Goal: Task Accomplishment & Management: Manage account settings

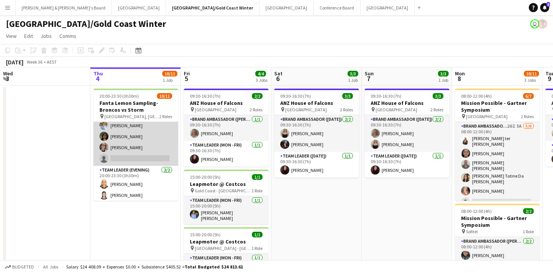
scroll to position [71, 0]
click at [158, 152] on app-card-role "Brand Ambassador (Evening) 22I [DATE] 20:00-23:30 (3h30m) [PERSON_NAME] ter [PE…" at bounding box center [135, 108] width 85 height 116
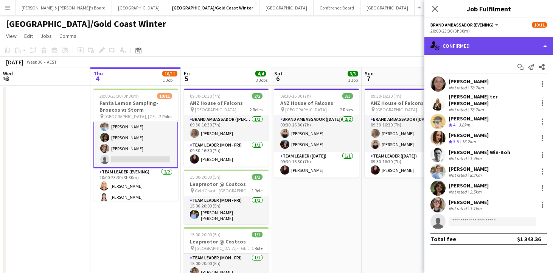
click at [485, 43] on div "single-neutral-actions-check-2 Confirmed" at bounding box center [488, 46] width 129 height 18
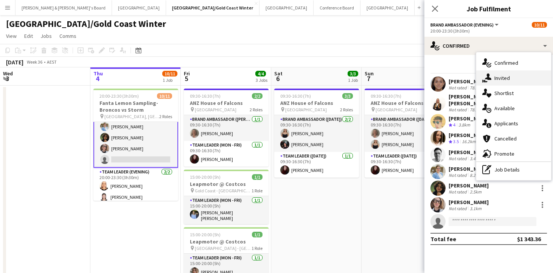
click at [509, 78] on span "Invited" at bounding box center [502, 77] width 16 height 7
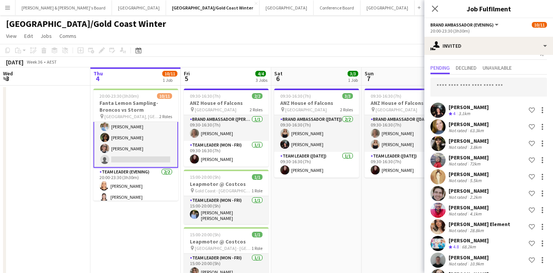
scroll to position [12, 0]
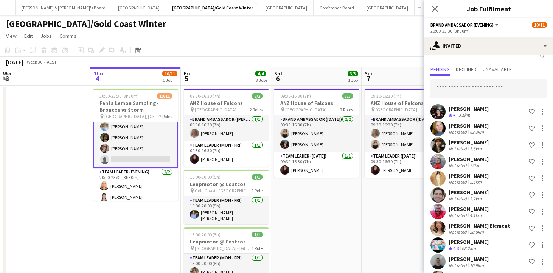
click at [137, 137] on app-card-role "Brand Ambassador (Evening) 22I [DATE] 20:00-23:30 (3h30m) [PERSON_NAME] ter [PE…" at bounding box center [135, 108] width 85 height 117
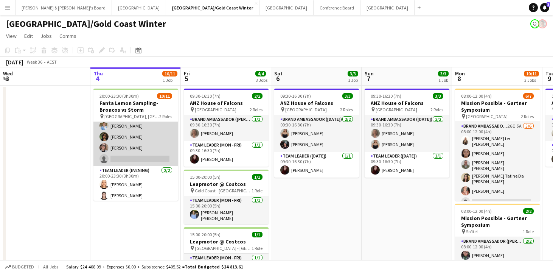
click at [149, 141] on app-card-role "Brand Ambassador (Evening) 22I [DATE] 20:00-23:30 (3h30m) [PERSON_NAME] ter [PE…" at bounding box center [135, 108] width 85 height 116
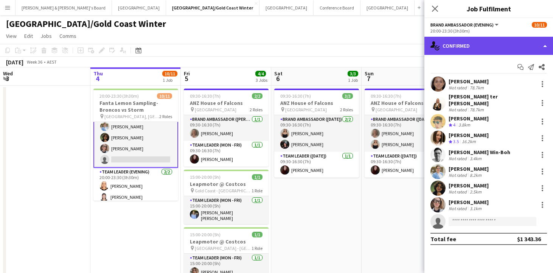
click at [476, 46] on div "single-neutral-actions-check-2 Confirmed" at bounding box center [488, 46] width 129 height 18
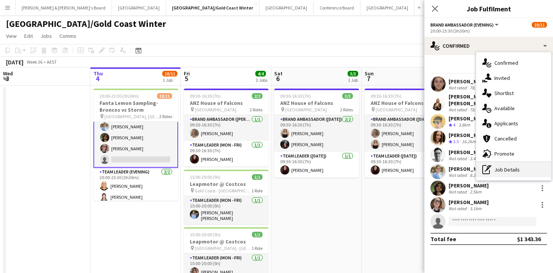
click at [505, 168] on div "pen-write Job Details" at bounding box center [513, 169] width 75 height 15
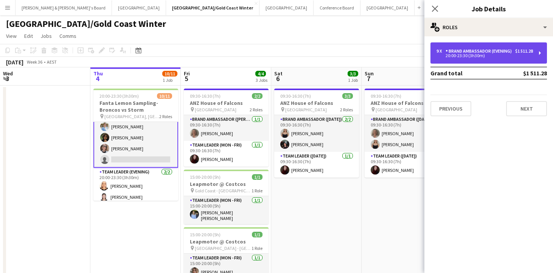
click at [502, 64] on div "9 x Brand Ambassador (Evening) $1 511.28 20:00-23:30 (3h30m)" at bounding box center [488, 52] width 116 height 21
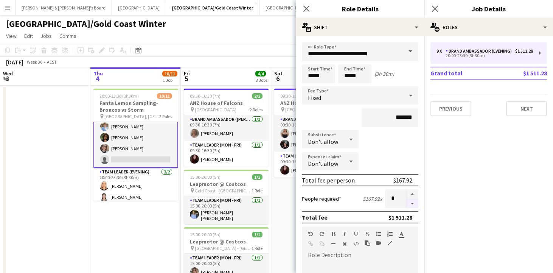
click at [414, 204] on button "button" at bounding box center [412, 203] width 12 height 9
type input "*"
click at [145, 234] on app-date-cell "20:00-23:30 (3h30m) 10/11 Fanta Lemon Sampling-Broncos vs Storm pin [GEOGRAPHIC…" at bounding box center [135, 227] width 90 height 285
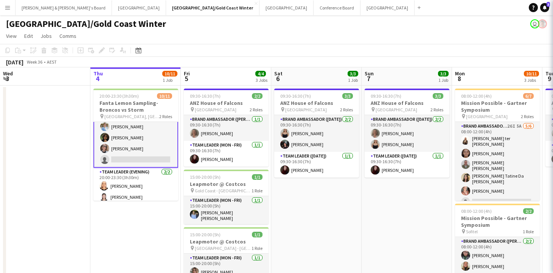
scroll to position [67, 0]
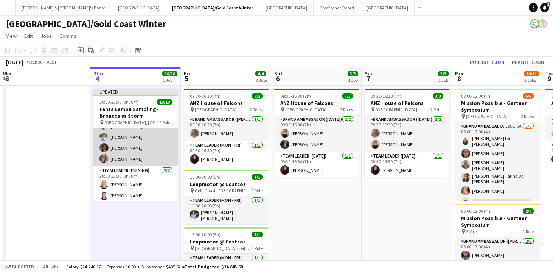
click at [152, 156] on app-card-role "Brand Ambassador (Evening) [DATE] 20:00-23:30 (3h30m) [PERSON_NAME] ter [PERSON…" at bounding box center [135, 113] width 85 height 105
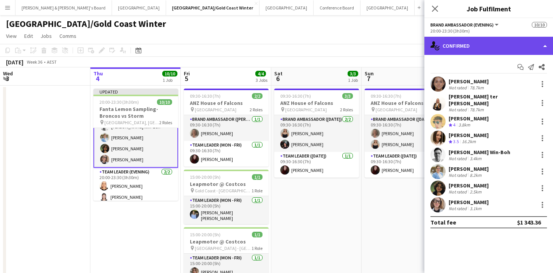
click at [470, 43] on div "single-neutral-actions-check-2 Confirmed" at bounding box center [488, 46] width 129 height 18
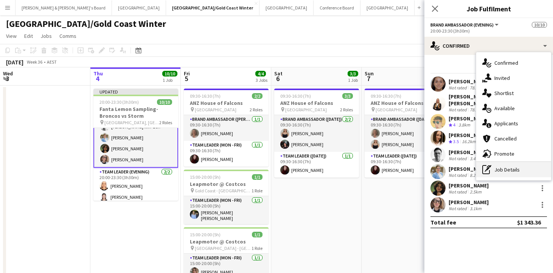
click at [513, 169] on div "pen-write Job Details" at bounding box center [513, 169] width 75 height 15
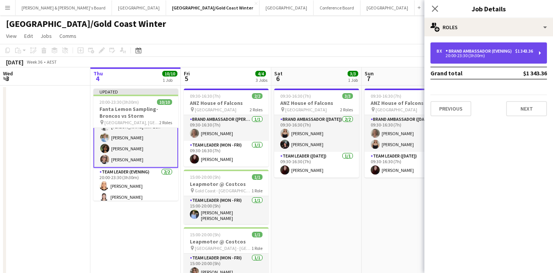
click at [502, 54] on div "Brand Ambassador (Evening)" at bounding box center [479, 50] width 69 height 5
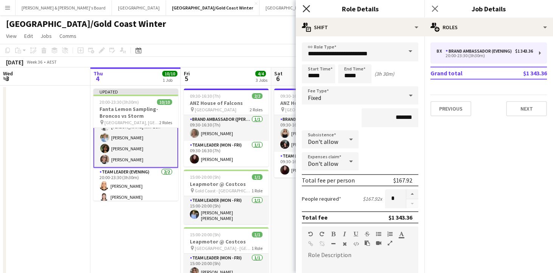
click at [306, 8] on icon "Close pop-in" at bounding box center [305, 8] width 7 height 7
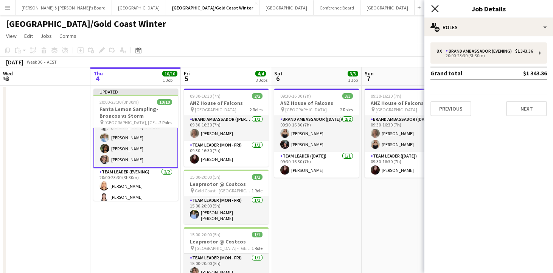
click at [437, 9] on icon "Close pop-in" at bounding box center [434, 8] width 7 height 7
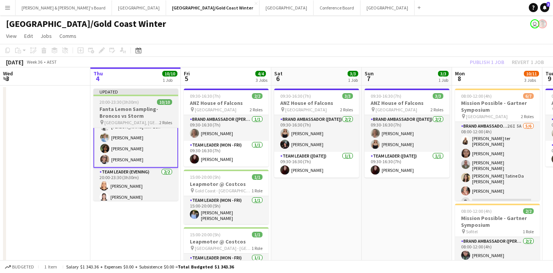
click at [121, 116] on h3 "Fanta Lemon Sampling-Broncos vs Storm" at bounding box center [135, 112] width 85 height 14
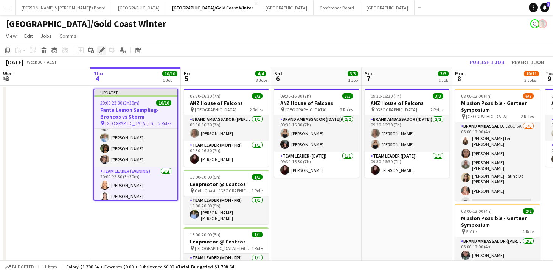
click at [102, 51] on icon at bounding box center [101, 50] width 4 height 4
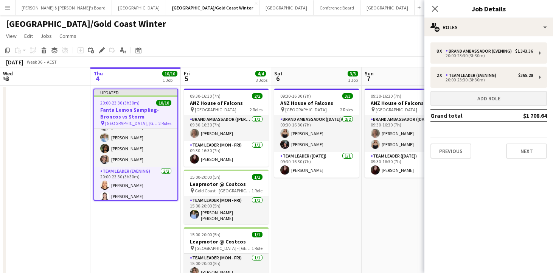
click at [468, 102] on button "Add role" at bounding box center [488, 98] width 116 height 15
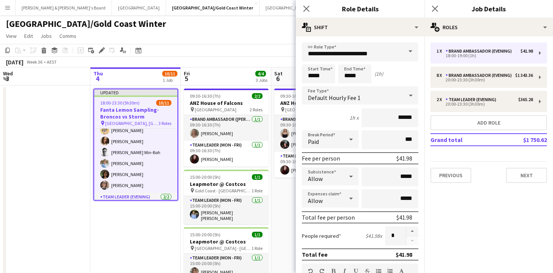
click at [409, 54] on span at bounding box center [410, 51] width 16 height 18
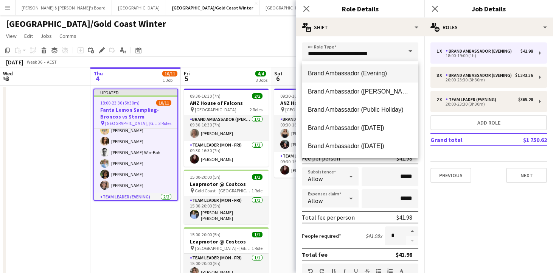
click at [369, 73] on span "Brand Ambassador (Evening)" at bounding box center [360, 73] width 104 height 7
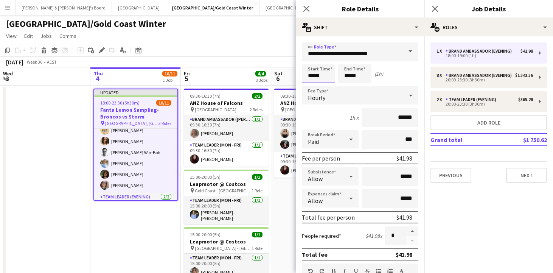
click at [312, 75] on input "*****" at bounding box center [318, 73] width 33 height 19
click at [312, 61] on div at bounding box center [310, 61] width 15 height 8
type input "*****"
click at [312, 61] on div at bounding box center [310, 61] width 15 height 8
click at [349, 74] on input "*****" at bounding box center [354, 73] width 33 height 19
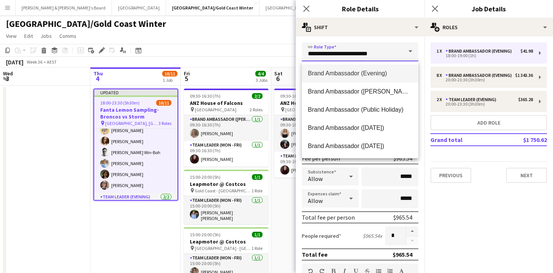
click at [347, 55] on input "**********" at bounding box center [360, 51] width 116 height 19
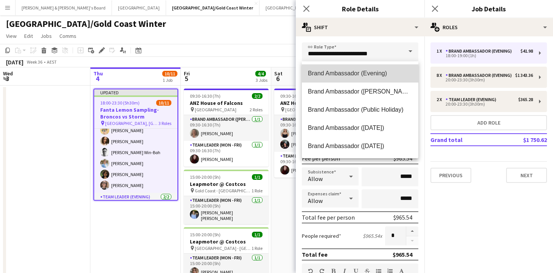
click at [351, 73] on span "Brand Ambassador (Evening)" at bounding box center [360, 73] width 104 height 7
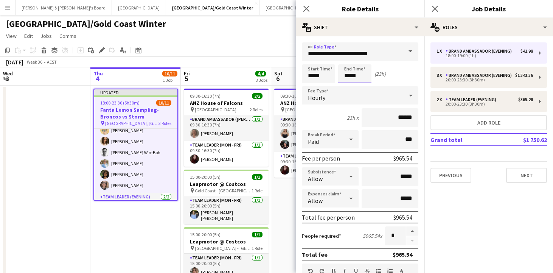
click at [348, 72] on input "*****" at bounding box center [354, 73] width 33 height 19
click at [347, 59] on div at bounding box center [346, 61] width 15 height 8
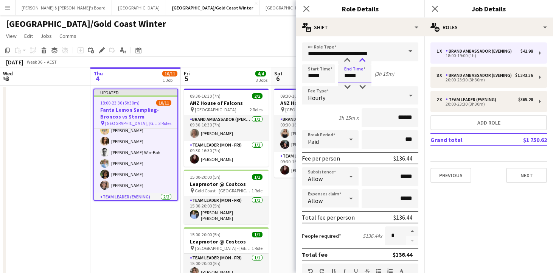
click at [362, 60] on div at bounding box center [362, 61] width 15 height 8
type input "*****"
click at [362, 60] on div at bounding box center [362, 61] width 15 height 8
click at [412, 93] on icon at bounding box center [410, 95] width 9 height 15
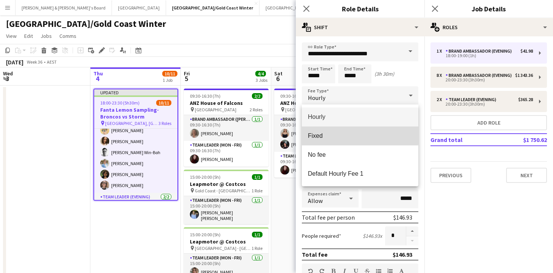
click at [359, 135] on span "Fixed" at bounding box center [360, 135] width 104 height 7
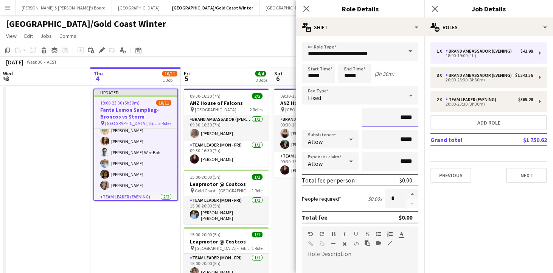
drag, startPoint x: 402, startPoint y: 117, endPoint x: 419, endPoint y: 118, distance: 16.3
click at [419, 118] on form "**********" at bounding box center [360, 258] width 129 height 433
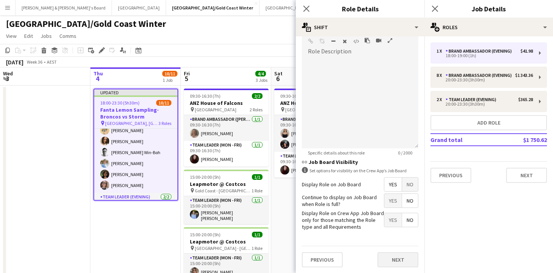
scroll to position [202, 0]
type input "*******"
click at [394, 258] on button "Next" at bounding box center [397, 259] width 41 height 15
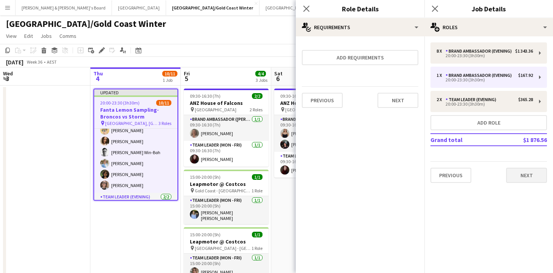
click at [517, 176] on button "Next" at bounding box center [526, 174] width 41 height 15
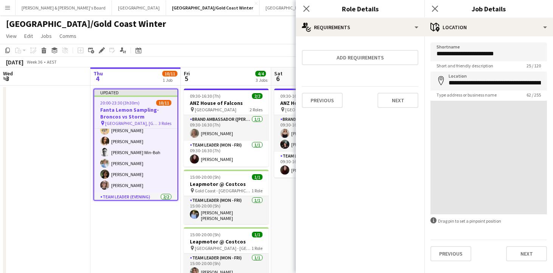
click at [118, 226] on app-date-cell "Updated 20:00-23:30 (3h30m) 10/11 Fanta Lemon Sampling-Broncos vs Storm pin [GE…" at bounding box center [135, 227] width 90 height 285
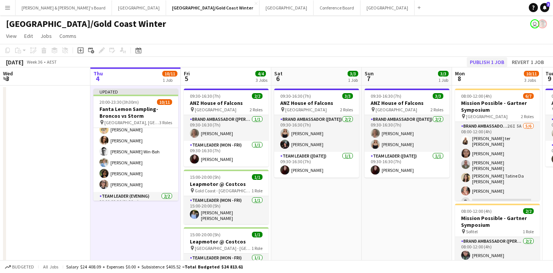
click at [492, 61] on button "Publish 1 job" at bounding box center [487, 62] width 40 height 10
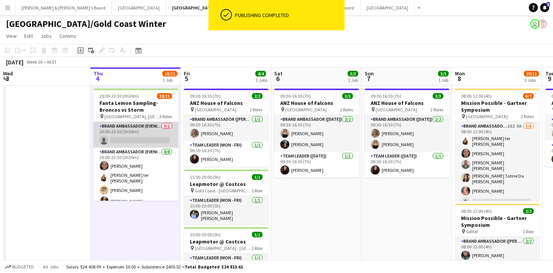
scroll to position [0, 180]
click at [154, 129] on app-card-role "Brand Ambassador (Evening) 0/1 20:00-23:30 (3h30m) single-neutral-actions" at bounding box center [136, 135] width 85 height 26
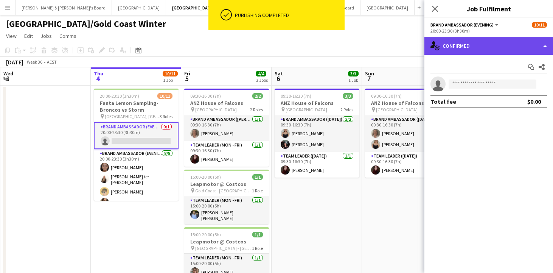
click at [468, 48] on div "single-neutral-actions-check-2 Confirmed" at bounding box center [488, 46] width 129 height 18
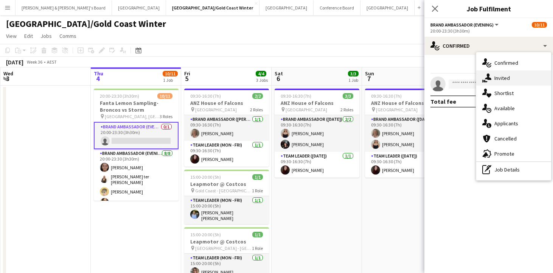
click at [513, 78] on div "single-neutral-actions-share-1 Invited" at bounding box center [513, 77] width 75 height 15
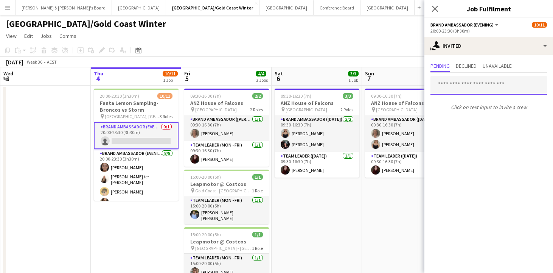
click at [473, 88] on input "text" at bounding box center [488, 85] width 116 height 19
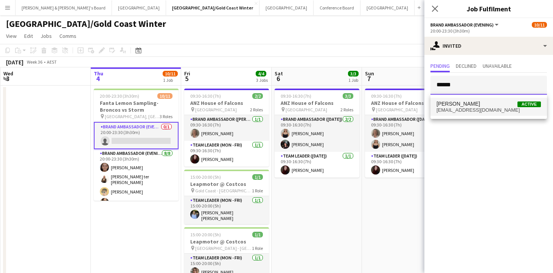
type input "******"
click at [478, 109] on span "[EMAIL_ADDRESS][DOMAIN_NAME]" at bounding box center [488, 110] width 104 height 6
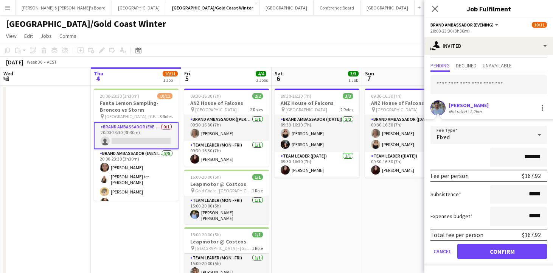
scroll to position [16, 0]
click at [509, 251] on button "Confirm" at bounding box center [502, 250] width 90 height 15
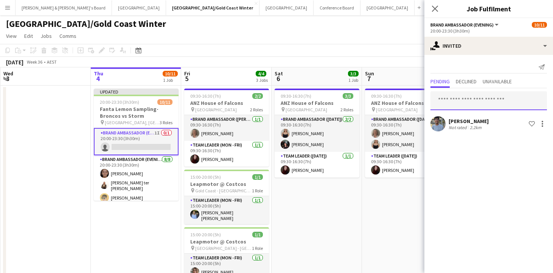
click at [467, 101] on input "text" at bounding box center [488, 100] width 116 height 19
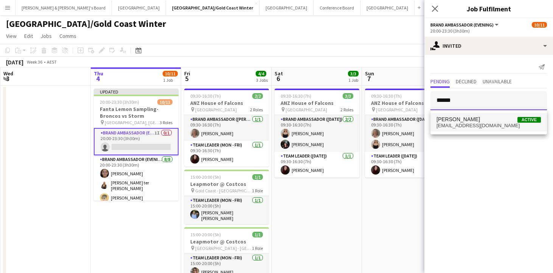
type input "******"
click at [474, 126] on span "[EMAIL_ADDRESS][DOMAIN_NAME]" at bounding box center [488, 125] width 104 height 6
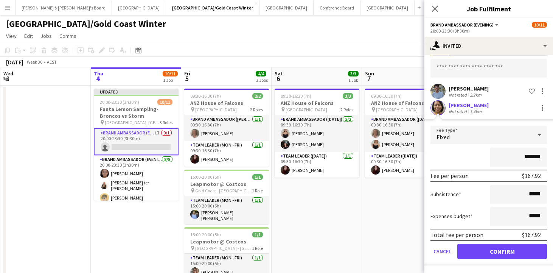
scroll to position [33, 0]
click at [472, 258] on button "Confirm" at bounding box center [502, 250] width 90 height 15
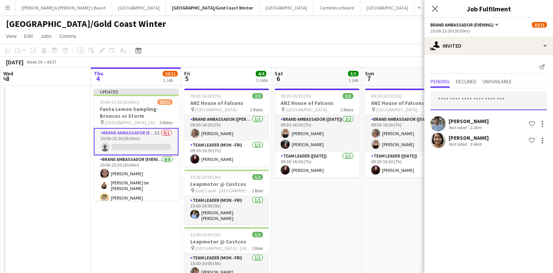
click at [468, 95] on input "text" at bounding box center [488, 100] width 116 height 19
type input "*"
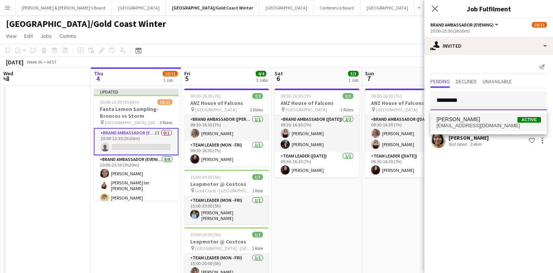
type input "*********"
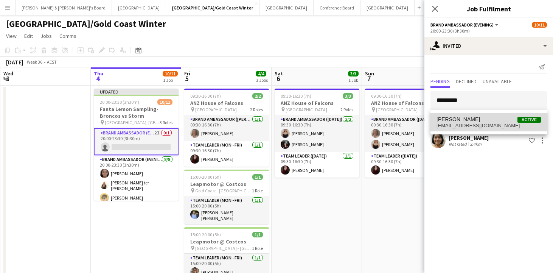
click at [481, 124] on span "[EMAIL_ADDRESS][DOMAIN_NAME]" at bounding box center [488, 125] width 104 height 6
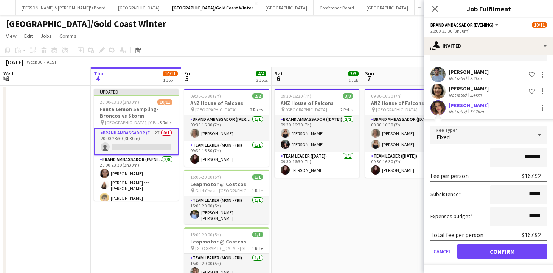
scroll to position [49, 0]
click at [513, 253] on button "Confirm" at bounding box center [502, 250] width 90 height 15
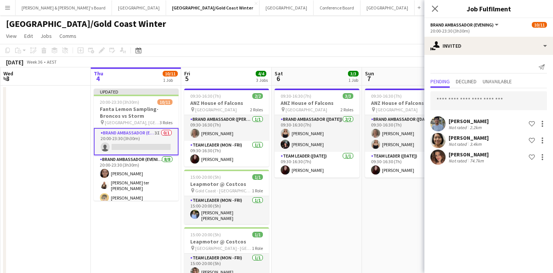
scroll to position [0, 0]
click at [472, 99] on input "text" at bounding box center [488, 100] width 116 height 19
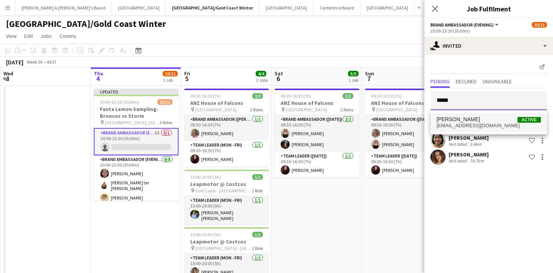
type input "*****"
click at [481, 125] on span "[EMAIL_ADDRESS][DOMAIN_NAME]" at bounding box center [488, 125] width 104 height 6
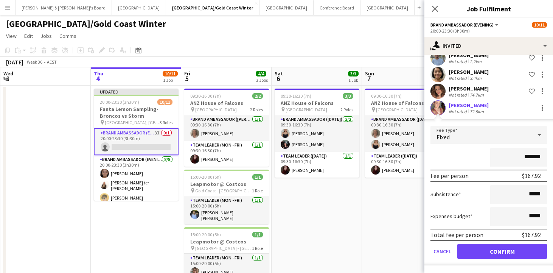
scroll to position [66, 0]
click at [486, 254] on button "Confirm" at bounding box center [502, 250] width 90 height 15
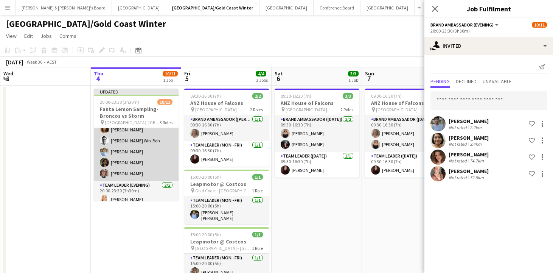
scroll to position [82, 0]
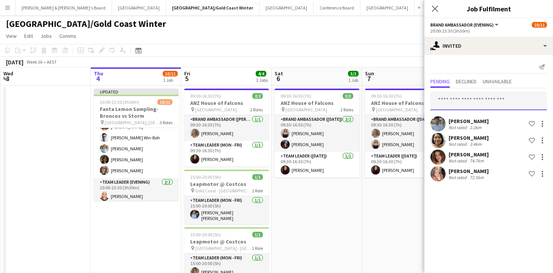
click at [479, 101] on input "text" at bounding box center [488, 100] width 116 height 19
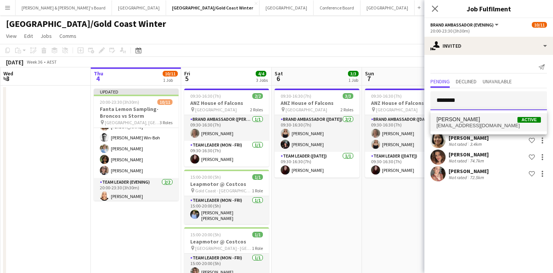
type input "*******"
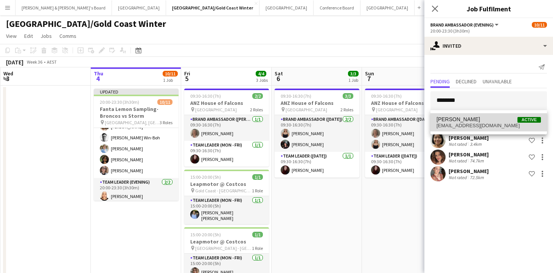
click at [482, 122] on span "[EMAIL_ADDRESS][DOMAIN_NAME]" at bounding box center [488, 125] width 104 height 6
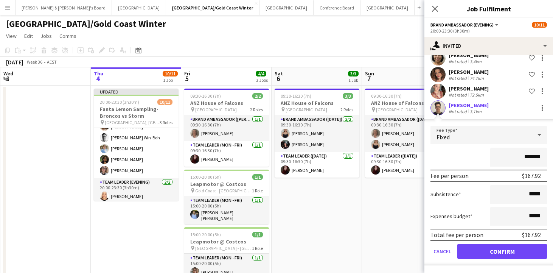
scroll to position [82, 0]
click at [482, 256] on button "Confirm" at bounding box center [502, 250] width 90 height 15
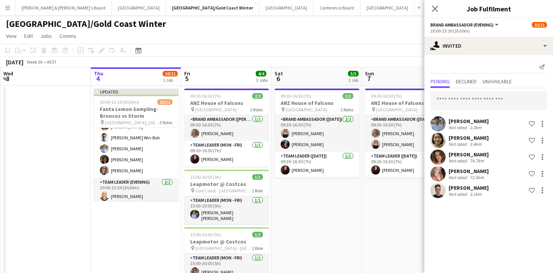
scroll to position [0, 0]
click at [389, 229] on app-date-cell "09:30-16:30 (7h) 3/3 ANZ House of Falcons pin Brisbane 2 Roles Brand Ambassador…" at bounding box center [407, 227] width 90 height 285
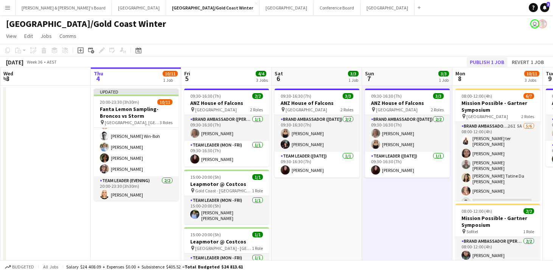
click at [485, 60] on button "Publish 1 job" at bounding box center [487, 62] width 40 height 10
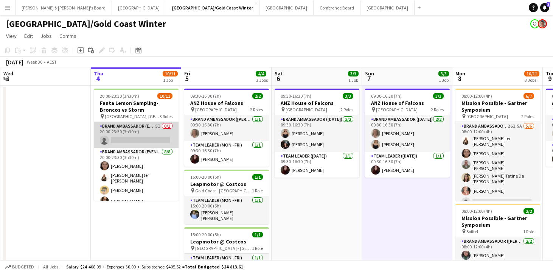
click at [153, 136] on app-card-role "Brand Ambassador (Evening) 5I 0/1 20:00-23:30 (3h30m) single-neutral-actions" at bounding box center [136, 135] width 85 height 26
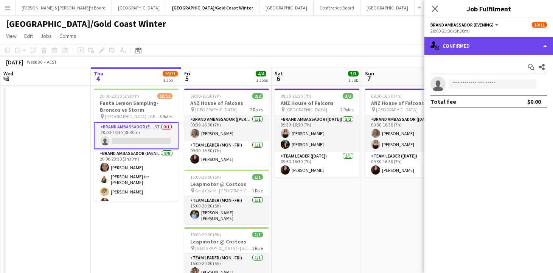
click at [482, 46] on div "single-neutral-actions-check-2 Confirmed" at bounding box center [488, 46] width 129 height 18
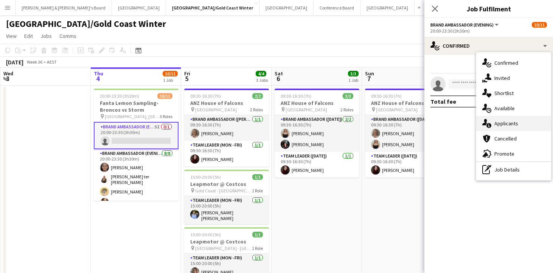
click at [510, 129] on div "single-neutral-actions-information Applicants" at bounding box center [513, 123] width 75 height 15
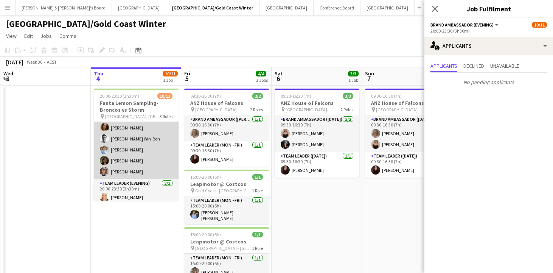
scroll to position [76, 0]
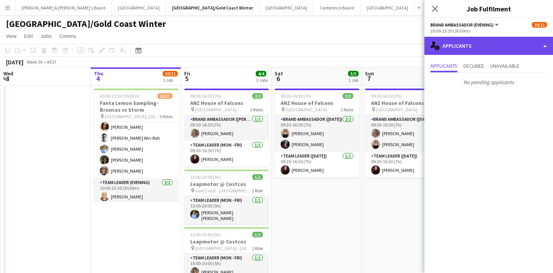
click at [480, 48] on div "single-neutral-actions-information Applicants" at bounding box center [488, 46] width 129 height 18
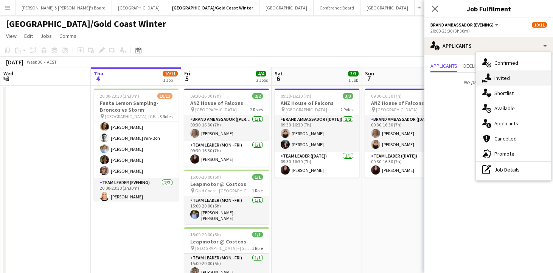
click at [515, 80] on div "single-neutral-actions-share-1 Invited" at bounding box center [513, 77] width 75 height 15
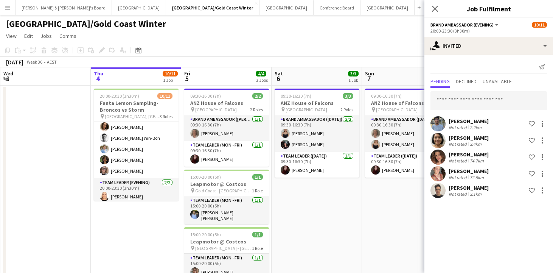
click at [467, 192] on div "Not rated" at bounding box center [458, 194] width 20 height 6
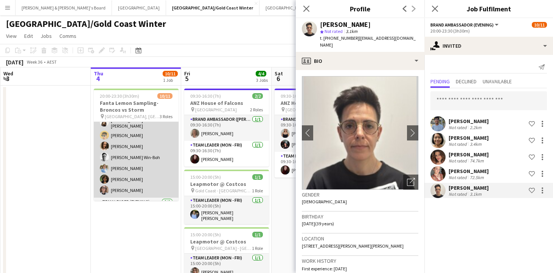
scroll to position [55, 0]
click at [126, 190] on app-card-role "Brand Ambassador (Evening) [DATE] 20:00-23:30 (3h30m) [PERSON_NAME] ter [PERSON…" at bounding box center [136, 146] width 85 height 105
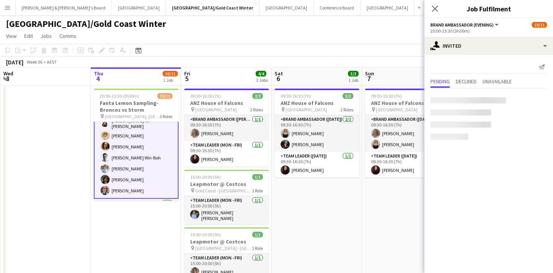
click at [131, 188] on app-card-role "Brand Ambassador (Evening) [DATE] 20:00-23:30 (3h30m) [PERSON_NAME] ter [PERSON…" at bounding box center [136, 145] width 85 height 106
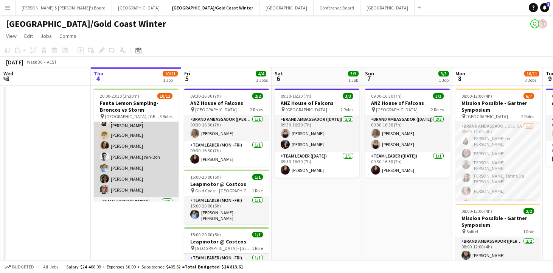
click at [130, 187] on app-card-role "Brand Ambassador (Evening) [DATE] 20:00-23:30 (3h30m) [PERSON_NAME] ter [PERSON…" at bounding box center [136, 144] width 85 height 105
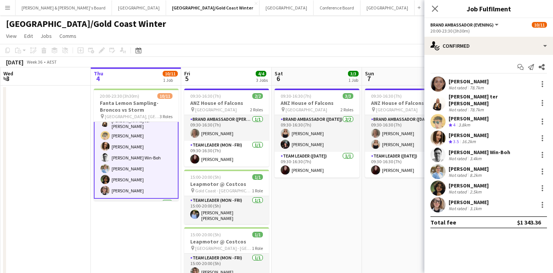
click at [471, 200] on div "[PERSON_NAME]" at bounding box center [468, 201] width 40 height 7
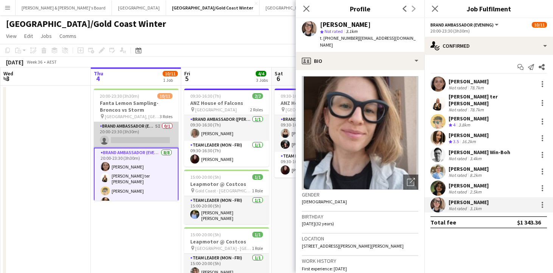
scroll to position [0, 0]
click at [159, 136] on app-card-role "Brand Ambassador (Evening) 5I 0/1 20:00-23:30 (3h30m) single-neutral-actions" at bounding box center [136, 135] width 85 height 26
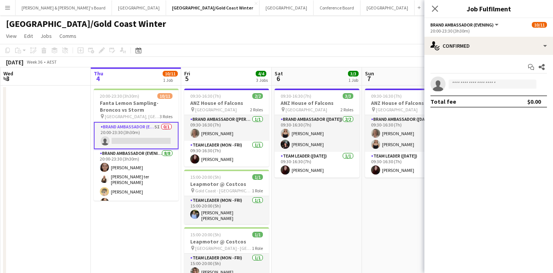
click at [146, 134] on app-card-role "Brand Ambassador (Evening) 5I 0/1 20:00-23:30 (3h30m) single-neutral-actions" at bounding box center [136, 135] width 85 height 27
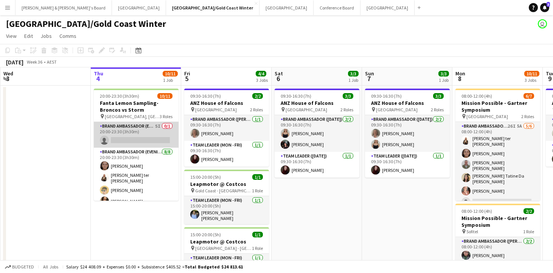
click at [146, 132] on app-card-role "Brand Ambassador (Evening) 5I 0/1 20:00-23:30 (3h30m) single-neutral-actions" at bounding box center [136, 135] width 85 height 26
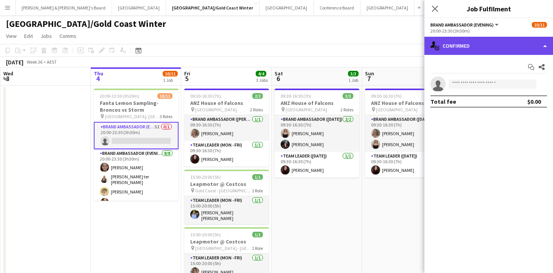
click at [485, 49] on div "single-neutral-actions-check-2 Confirmed" at bounding box center [488, 46] width 129 height 18
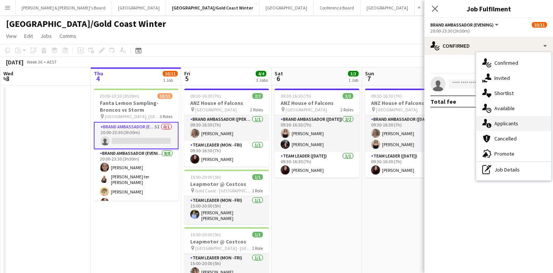
click at [513, 126] on span "Applicants" at bounding box center [506, 123] width 24 height 7
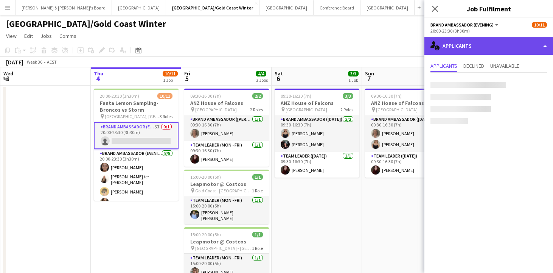
click at [491, 49] on div "single-neutral-actions-information Applicants" at bounding box center [488, 46] width 129 height 18
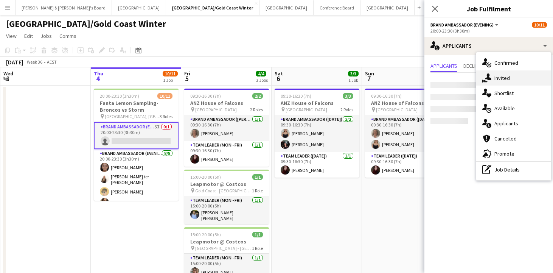
click at [513, 79] on div "single-neutral-actions-share-1 Invited" at bounding box center [513, 77] width 75 height 15
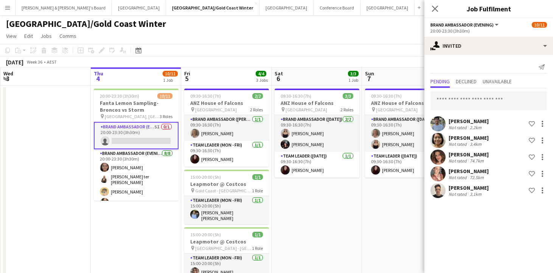
click at [159, 135] on app-card-role "Brand Ambassador (Evening) 5I 0/1 20:00-23:30 (3h30m) single-neutral-actions" at bounding box center [136, 135] width 85 height 27
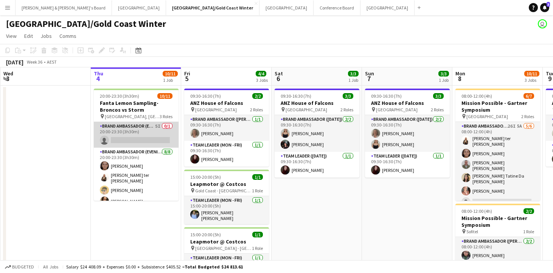
click at [135, 136] on app-card-role "Brand Ambassador (Evening) 5I 0/1 20:00-23:30 (3h30m) single-neutral-actions" at bounding box center [136, 135] width 85 height 26
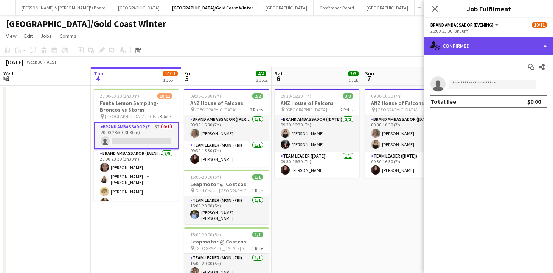
click at [491, 42] on div "single-neutral-actions-check-2 Confirmed" at bounding box center [488, 46] width 129 height 18
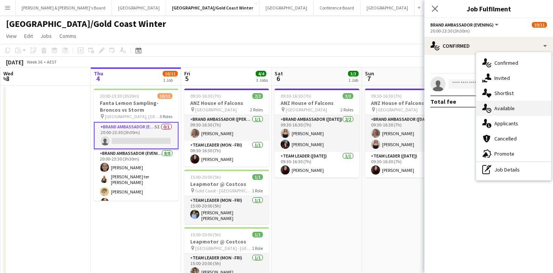
click at [511, 106] on span "Available" at bounding box center [504, 108] width 20 height 7
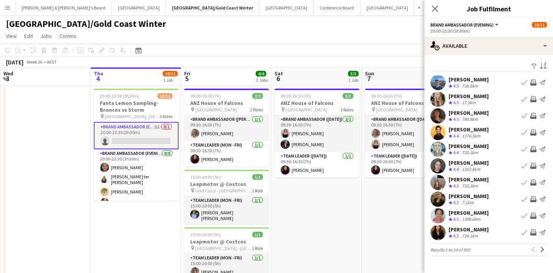
click at [534, 67] on app-icon "Filter" at bounding box center [534, 66] width 6 height 7
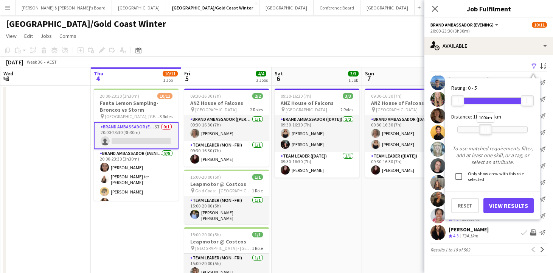
drag, startPoint x: 523, startPoint y: 130, endPoint x: 484, endPoint y: 127, distance: 39.8
click at [484, 127] on div at bounding box center [485, 129] width 12 height 10
click at [507, 207] on button "View Results" at bounding box center [508, 205] width 50 height 15
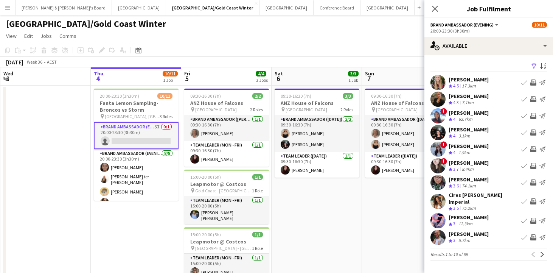
click at [535, 135] on app-icon "Invite crew" at bounding box center [533, 132] width 6 height 6
click at [533, 133] on app-icon "Invite crew" at bounding box center [533, 132] width 6 height 6
click at [532, 132] on app-icon "Invite crew" at bounding box center [533, 132] width 6 height 6
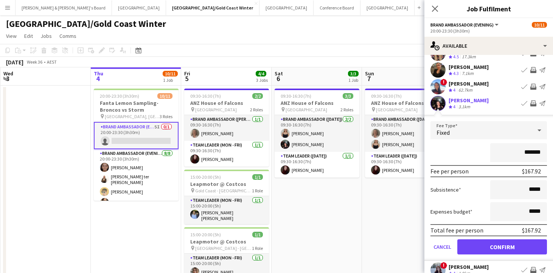
scroll to position [40, 0]
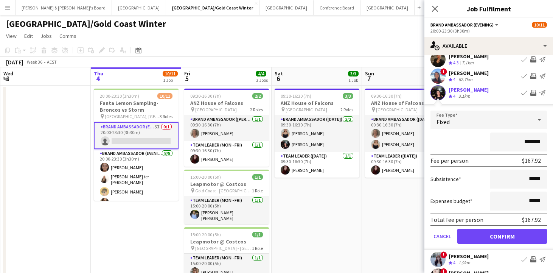
click at [495, 236] on button "Confirm" at bounding box center [502, 235] width 90 height 15
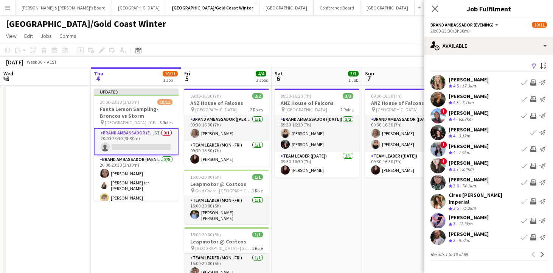
click at [534, 150] on app-icon "Invite crew" at bounding box center [533, 149] width 6 height 6
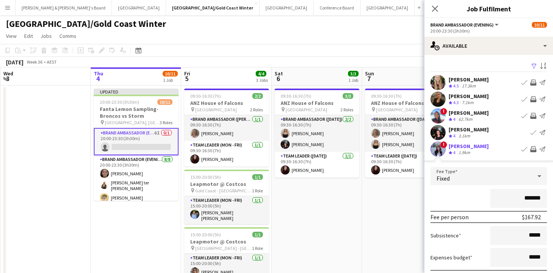
click at [533, 149] on app-icon "Invite crew" at bounding box center [533, 149] width 6 height 6
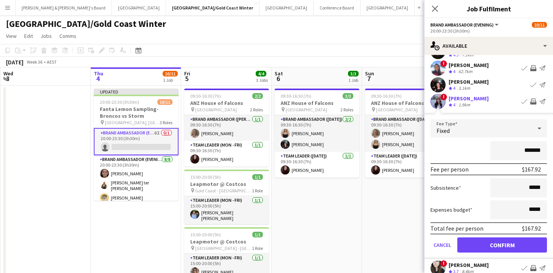
scroll to position [50, 0]
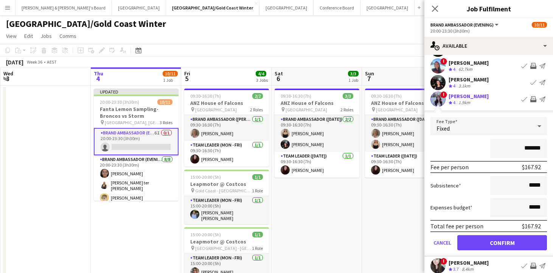
click at [480, 244] on button "Confirm" at bounding box center [502, 242] width 90 height 15
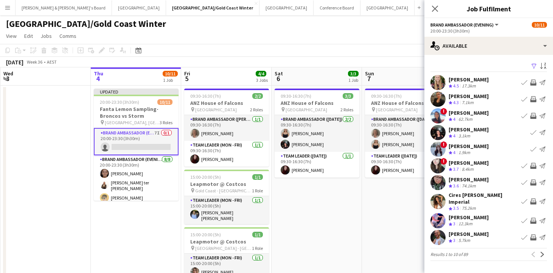
scroll to position [0, 0]
click at [533, 167] on app-icon "Invite crew" at bounding box center [533, 166] width 6 height 6
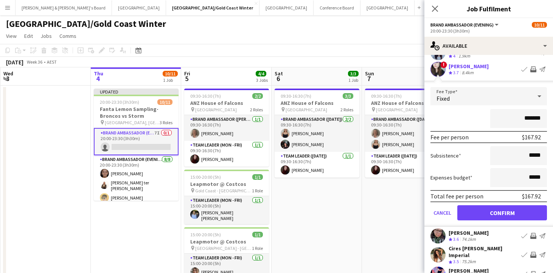
scroll to position [133, 0]
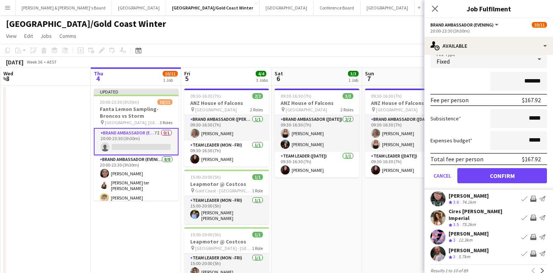
click at [497, 172] on button "Confirm" at bounding box center [502, 175] width 90 height 15
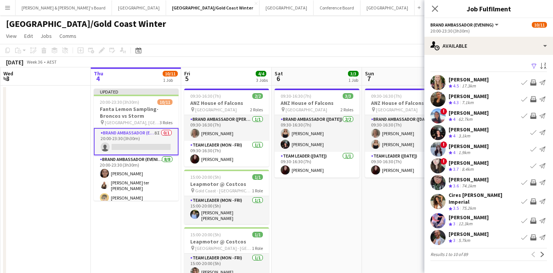
scroll to position [0, 0]
click at [540, 253] on app-icon "Next" at bounding box center [541, 253] width 5 height 5
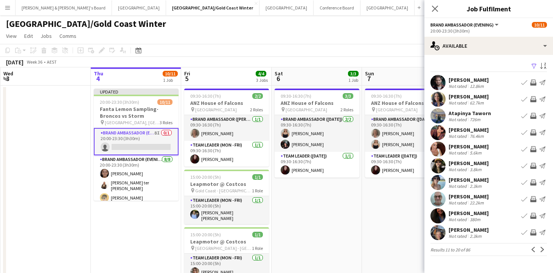
click at [532, 166] on app-icon "Invite crew" at bounding box center [533, 166] width 6 height 6
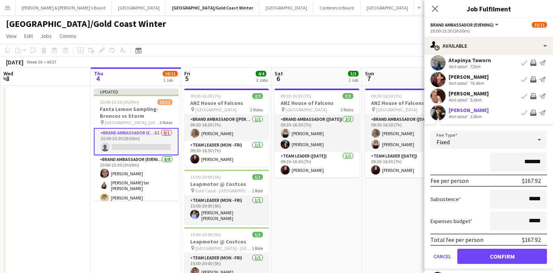
scroll to position [64, 0]
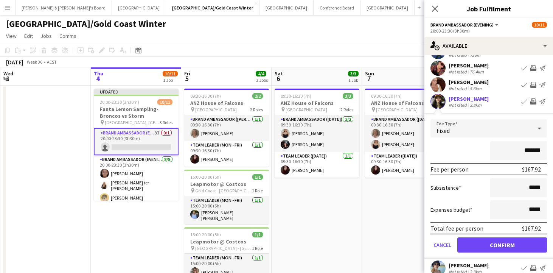
click at [499, 243] on button "Confirm" at bounding box center [502, 244] width 90 height 15
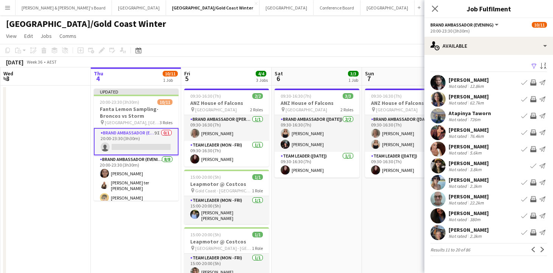
click at [534, 183] on app-icon "Invite crew" at bounding box center [533, 182] width 6 height 6
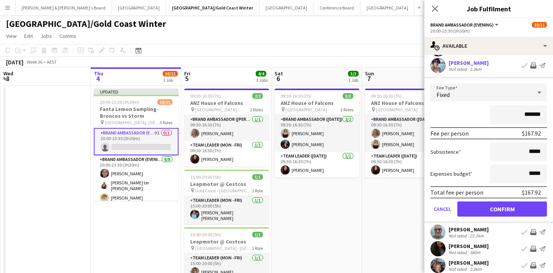
scroll to position [142, 0]
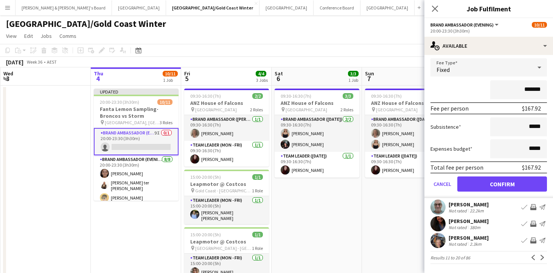
click at [522, 183] on button "Confirm" at bounding box center [502, 183] width 90 height 15
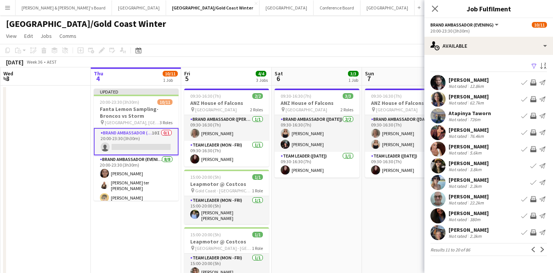
scroll to position [0, 0]
click at [541, 250] on app-icon "Next" at bounding box center [541, 248] width 5 height 5
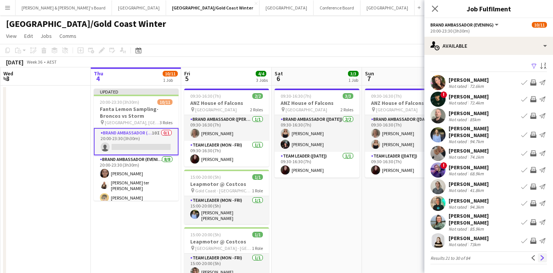
click at [544, 255] on app-icon "Next" at bounding box center [541, 257] width 5 height 5
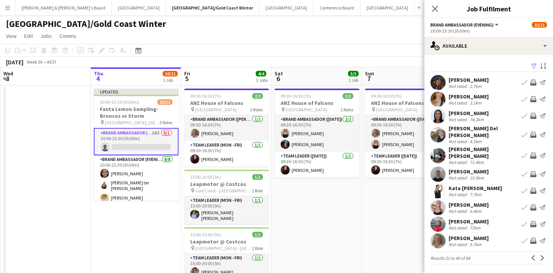
click at [532, 83] on app-icon "Invite crew" at bounding box center [533, 82] width 6 height 6
click at [533, 83] on app-icon "Invite crew" at bounding box center [533, 82] width 6 height 6
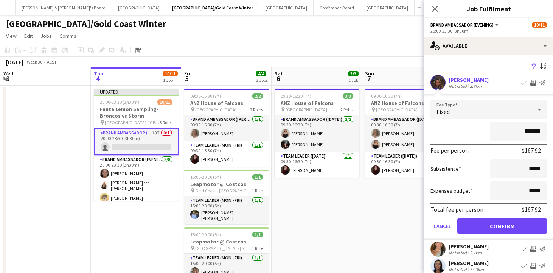
click at [501, 224] on button "Confirm" at bounding box center [502, 225] width 90 height 15
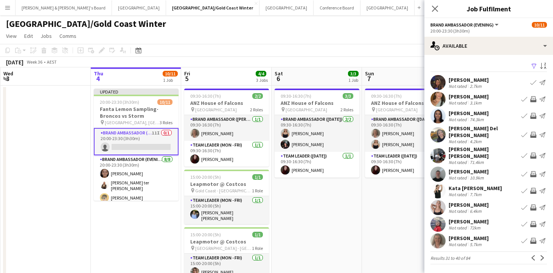
click at [533, 132] on app-icon "Invite crew" at bounding box center [533, 135] width 6 height 6
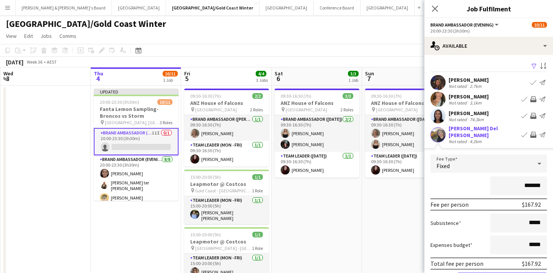
scroll to position [47, 0]
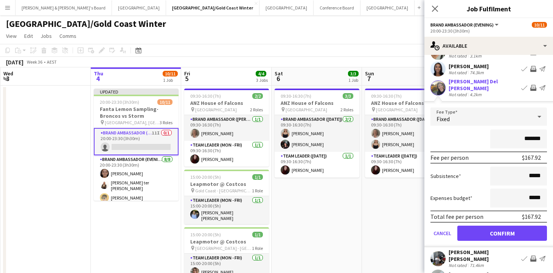
click at [495, 227] on button "Confirm" at bounding box center [502, 232] width 90 height 15
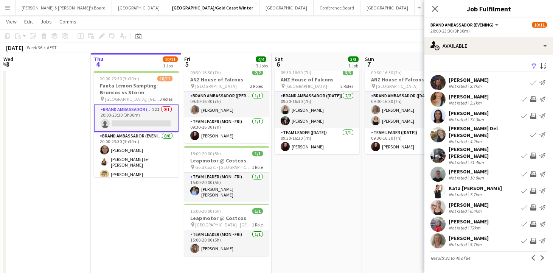
scroll to position [25, 0]
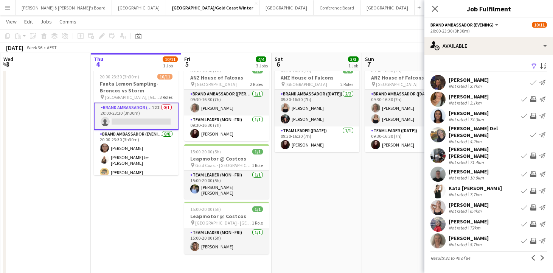
click at [532, 237] on app-icon "Invite crew" at bounding box center [533, 240] width 6 height 6
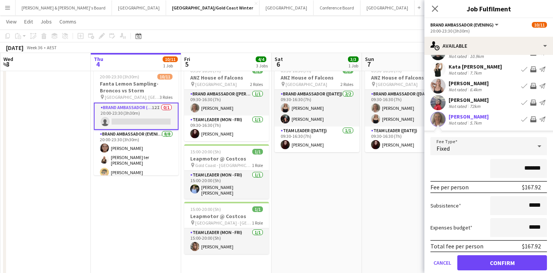
click at [492, 264] on button "Confirm" at bounding box center [502, 262] width 90 height 15
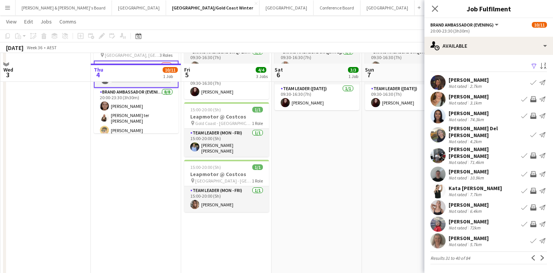
scroll to position [78, 0]
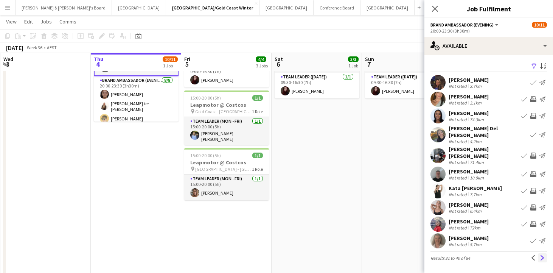
click at [543, 255] on app-icon "Next" at bounding box center [541, 257] width 5 height 5
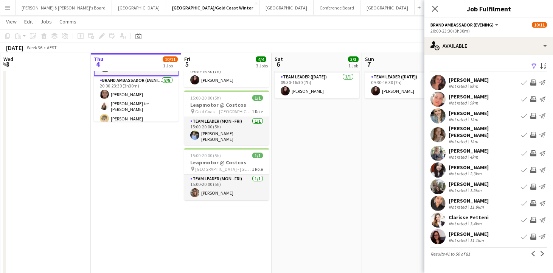
click at [533, 82] on app-icon "Invite crew" at bounding box center [533, 82] width 6 height 6
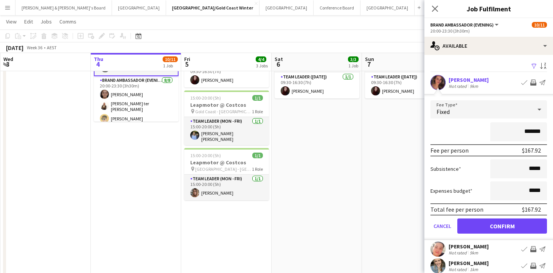
click at [491, 228] on button "Confirm" at bounding box center [502, 225] width 90 height 15
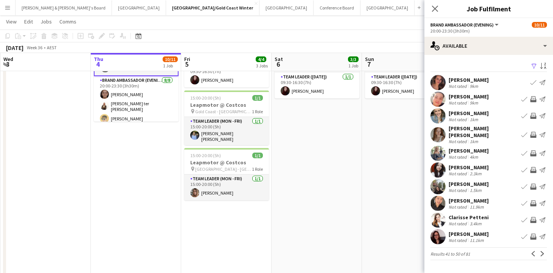
click at [533, 167] on app-icon "Invite crew" at bounding box center [533, 170] width 6 height 6
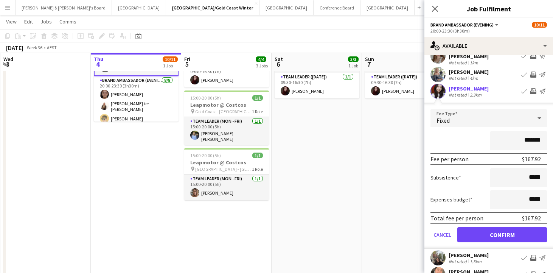
scroll to position [81, 0]
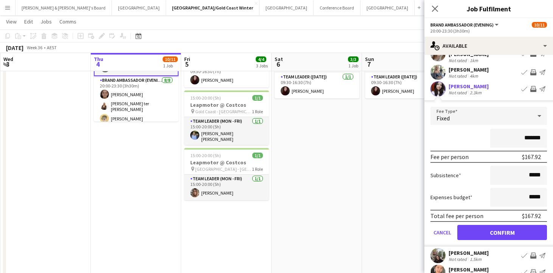
click at [502, 232] on button "Confirm" at bounding box center [502, 232] width 90 height 15
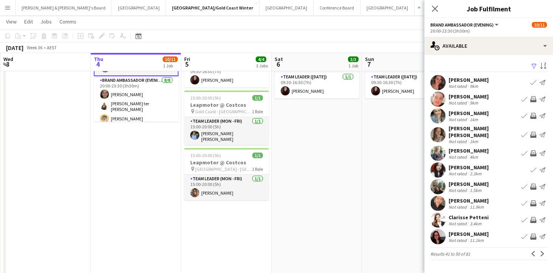
scroll to position [0, 0]
click at [533, 200] on app-icon "Invite crew" at bounding box center [533, 203] width 6 height 6
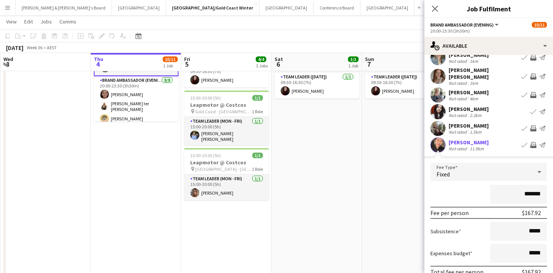
scroll to position [90, 0]
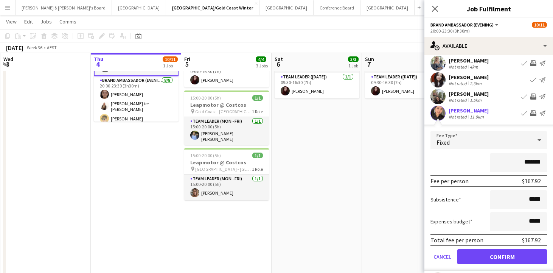
click at [488, 253] on button "Confirm" at bounding box center [502, 256] width 90 height 15
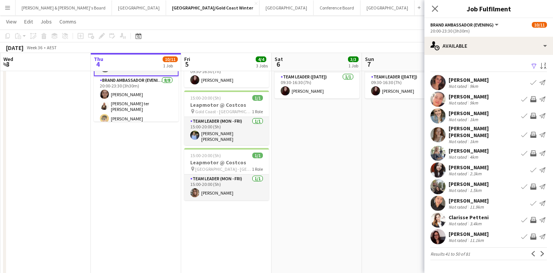
scroll to position [0, 0]
click at [533, 217] on app-icon "Invite crew" at bounding box center [533, 220] width 6 height 6
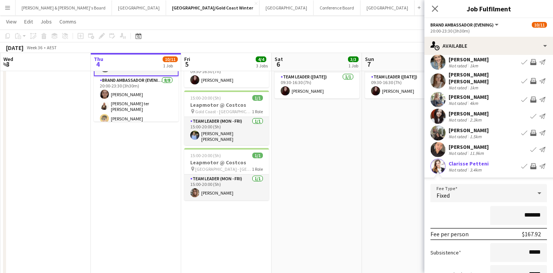
scroll to position [115, 0]
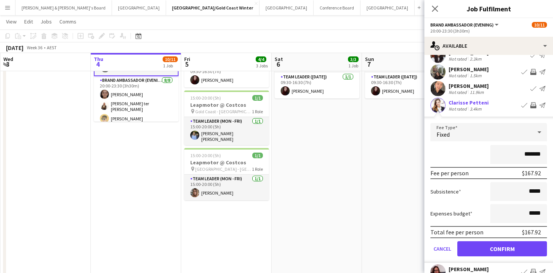
click at [489, 245] on button "Confirm" at bounding box center [502, 248] width 90 height 15
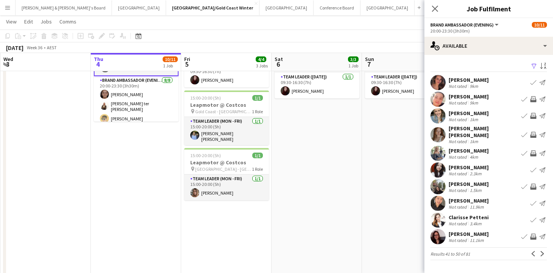
click at [532, 233] on app-icon "Invite crew" at bounding box center [533, 236] width 6 height 6
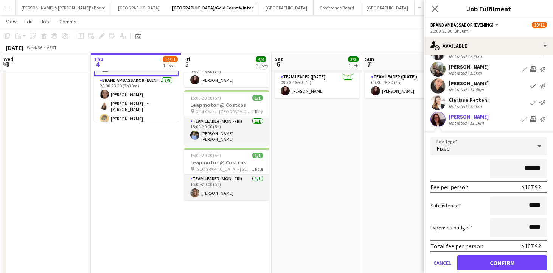
click at [487, 259] on button "Confirm" at bounding box center [502, 262] width 90 height 15
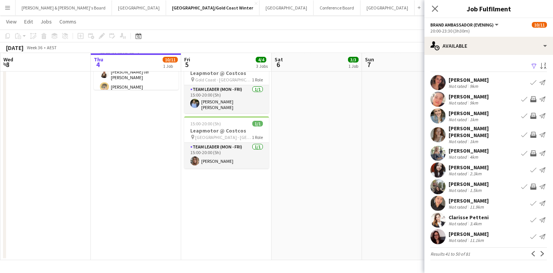
scroll to position [110, 0]
click at [539, 252] on button "Next" at bounding box center [542, 253] width 9 height 9
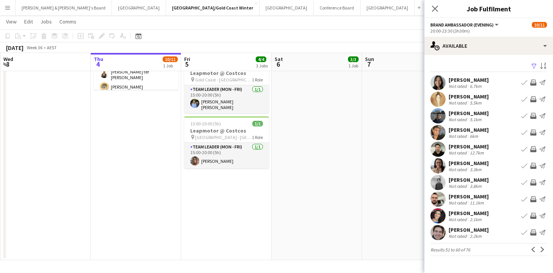
click at [533, 166] on app-icon "Invite crew" at bounding box center [533, 166] width 6 height 6
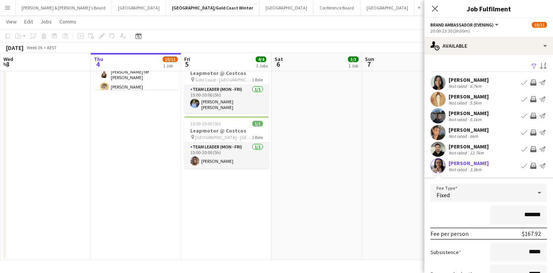
scroll to position [48, 0]
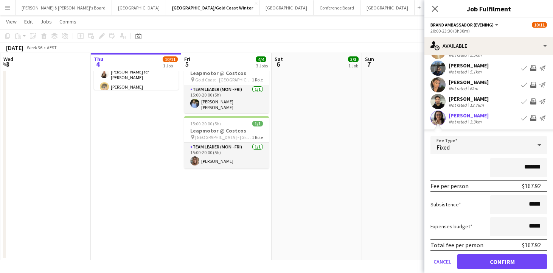
click at [490, 265] on button "Confirm" at bounding box center [502, 261] width 90 height 15
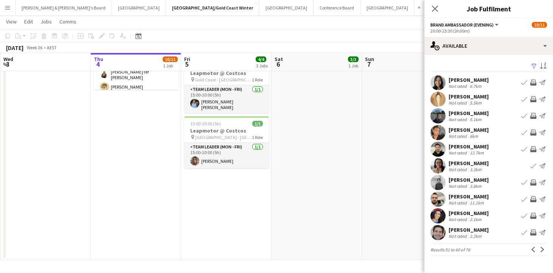
scroll to position [0, 0]
click at [533, 198] on app-icon "Invite crew" at bounding box center [533, 199] width 6 height 6
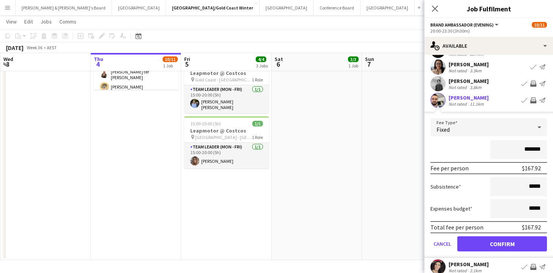
scroll to position [134, 0]
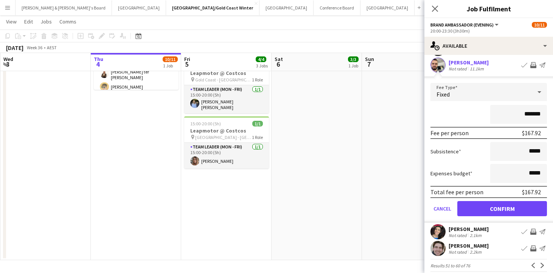
click at [502, 211] on button "Confirm" at bounding box center [502, 208] width 90 height 15
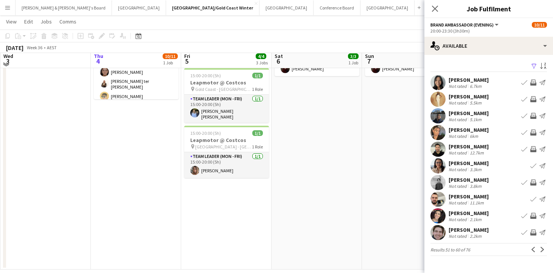
scroll to position [95, 0]
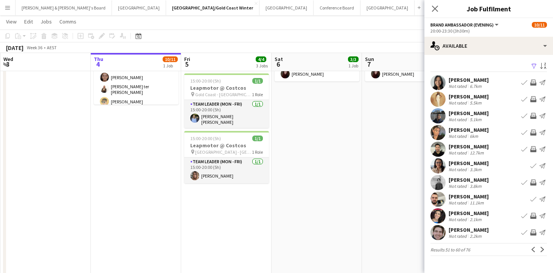
click at [533, 116] on app-icon "Invite crew" at bounding box center [533, 116] width 6 height 6
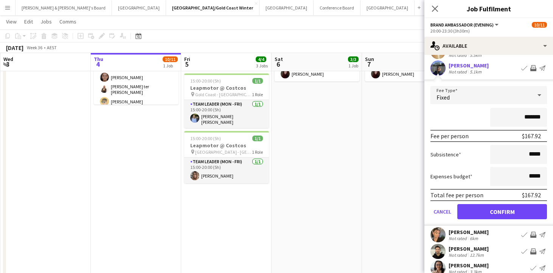
scroll to position [47, 0]
click at [494, 211] on button "Confirm" at bounding box center [502, 211] width 90 height 15
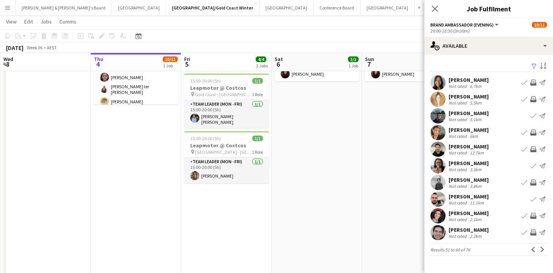
scroll to position [0, 0]
click at [540, 248] on app-icon "Next" at bounding box center [541, 248] width 5 height 5
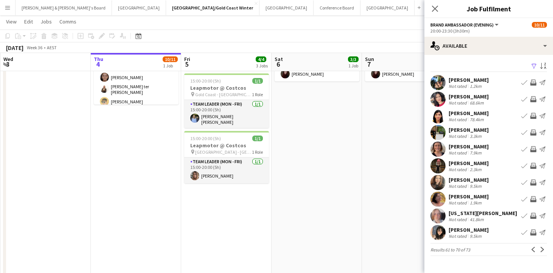
click at [533, 151] on app-icon "Invite crew" at bounding box center [533, 149] width 6 height 6
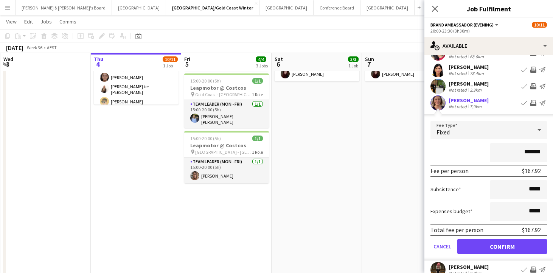
scroll to position [55, 0]
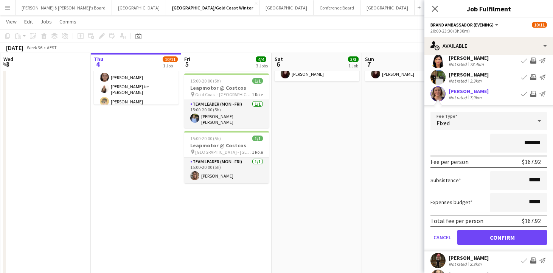
click at [502, 239] on button "Confirm" at bounding box center [502, 236] width 90 height 15
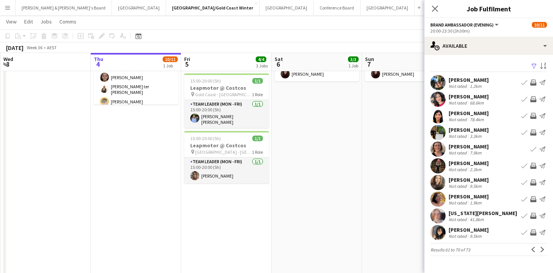
scroll to position [0, 0]
click at [533, 183] on app-icon "Invite crew" at bounding box center [533, 182] width 6 height 6
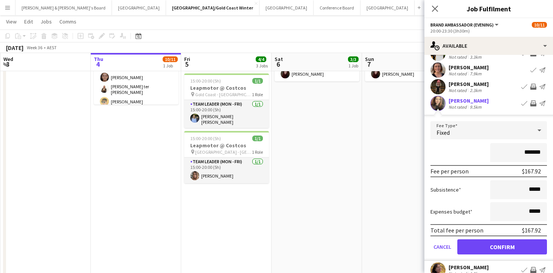
scroll to position [87, 0]
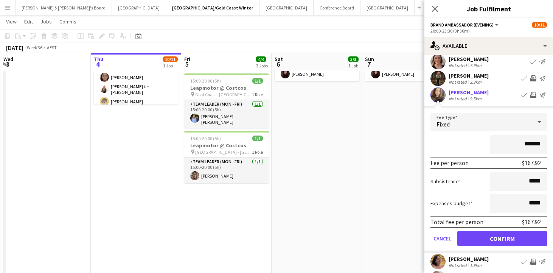
click at [490, 241] on button "Confirm" at bounding box center [502, 238] width 90 height 15
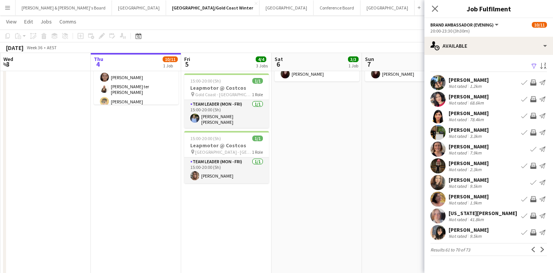
click at [533, 199] on app-icon "Invite crew" at bounding box center [533, 199] width 6 height 6
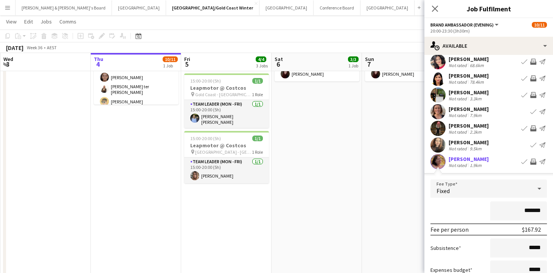
scroll to position [85, 0]
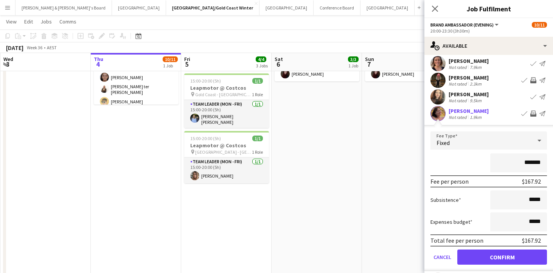
click at [489, 257] on button "Confirm" at bounding box center [502, 256] width 90 height 15
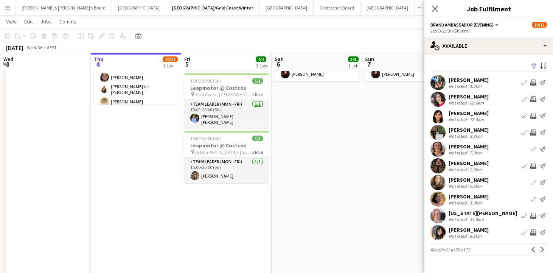
scroll to position [0, 0]
click at [533, 231] on app-icon "Invite crew" at bounding box center [533, 232] width 6 height 6
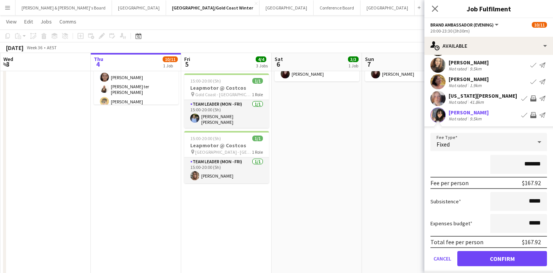
click at [502, 260] on button "Confirm" at bounding box center [502, 258] width 90 height 15
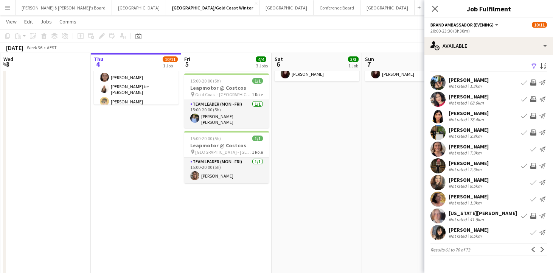
scroll to position [0, 0]
click at [543, 249] on app-icon "Next" at bounding box center [541, 248] width 5 height 5
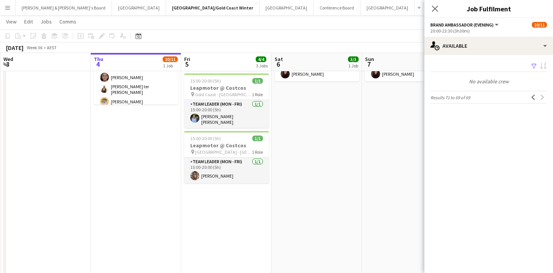
click at [397, 181] on app-date-cell "09:30-16:30 (7h) 3/3 ANZ House of Falcons pin Brisbane 2 Roles Brand Ambassador…" at bounding box center [407, 131] width 90 height 285
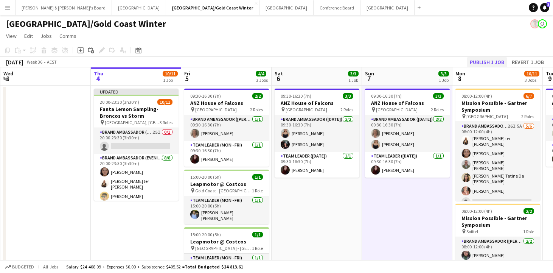
click at [485, 62] on button "Publish 1 job" at bounding box center [487, 62] width 40 height 10
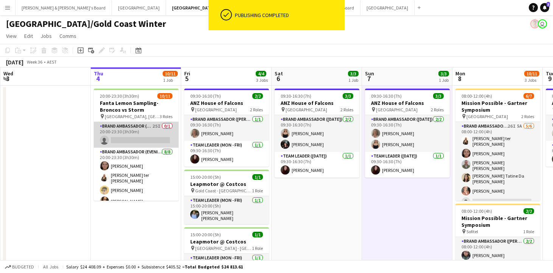
click at [142, 134] on app-card-role "Brand Ambassador (Evening) 25I 0/1 20:00-23:30 (3h30m) single-neutral-actions" at bounding box center [136, 135] width 85 height 26
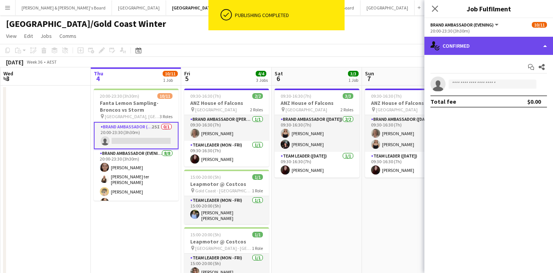
click at [482, 48] on div "single-neutral-actions-check-2 Confirmed" at bounding box center [488, 46] width 129 height 18
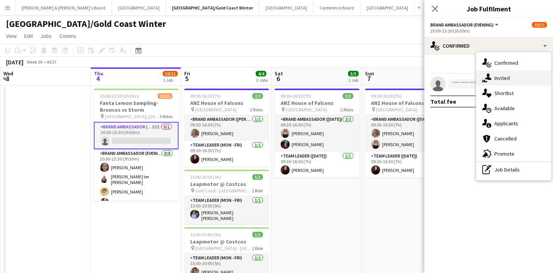
click at [515, 84] on div "single-neutral-actions-share-1 Invited" at bounding box center [513, 77] width 75 height 15
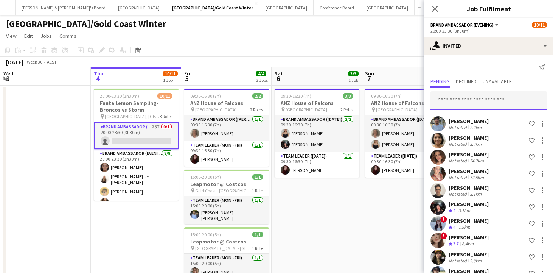
click at [476, 103] on input "text" at bounding box center [488, 100] width 116 height 19
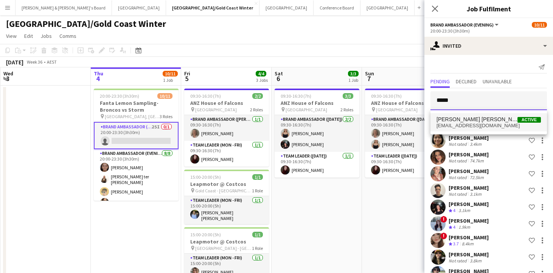
type input "*****"
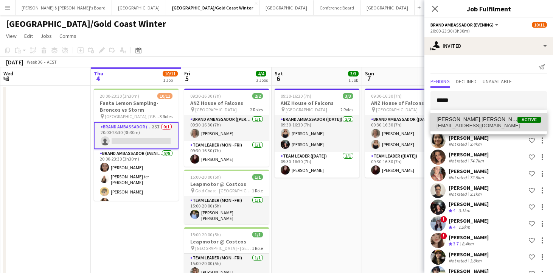
click at [477, 123] on span "[EMAIL_ADDRESS][DOMAIN_NAME]" at bounding box center [488, 125] width 104 height 6
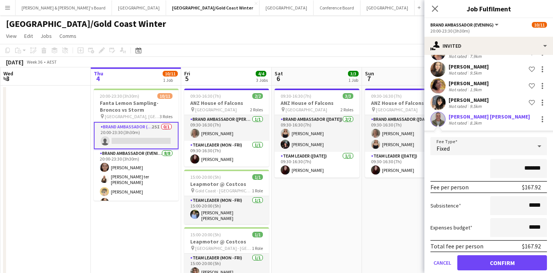
scroll to position [425, 0]
click at [472, 254] on button "Confirm" at bounding box center [502, 261] width 90 height 15
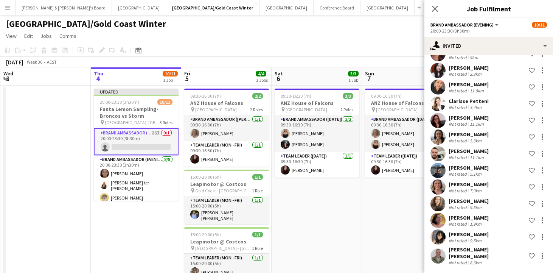
scroll to position [282, 0]
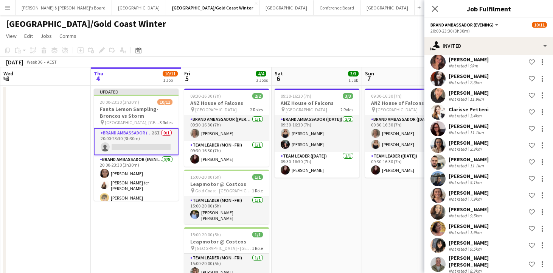
click at [384, 220] on app-date-cell "09:30-16:30 (7h) 3/3 ANZ House of Falcons pin Brisbane 2 Roles Brand Ambassador…" at bounding box center [407, 227] width 90 height 285
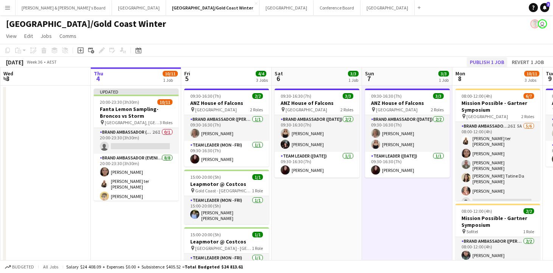
click at [492, 62] on button "Publish 1 job" at bounding box center [487, 62] width 40 height 10
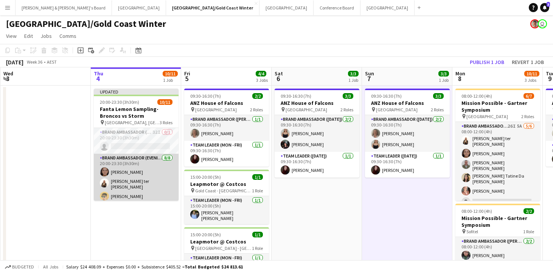
scroll to position [0, 0]
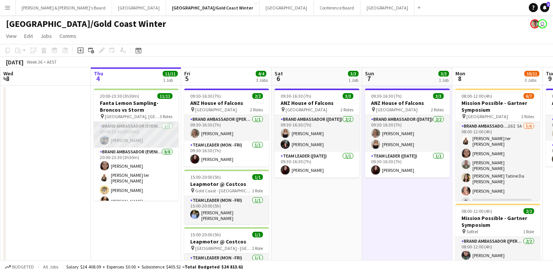
click at [164, 131] on app-card-role "Brand Ambassador (Evening) [DATE] 20:00-23:30 (3h30m) [PERSON_NAME]" at bounding box center [136, 135] width 85 height 26
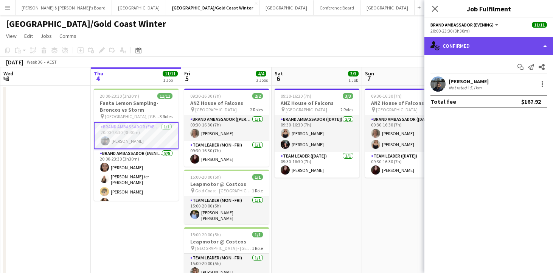
click at [492, 46] on div "single-neutral-actions-check-2 Confirmed" at bounding box center [488, 46] width 129 height 18
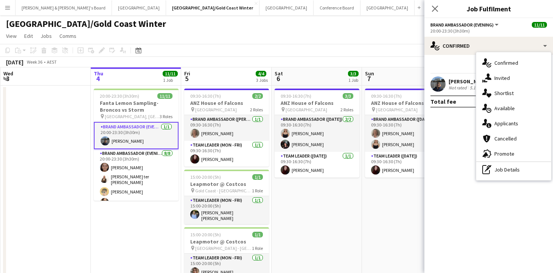
click at [380, 184] on app-date-cell "09:30-16:30 (7h) 3/3 ANZ House of Falcons pin Brisbane 2 Roles Brand Ambassador…" at bounding box center [407, 227] width 90 height 285
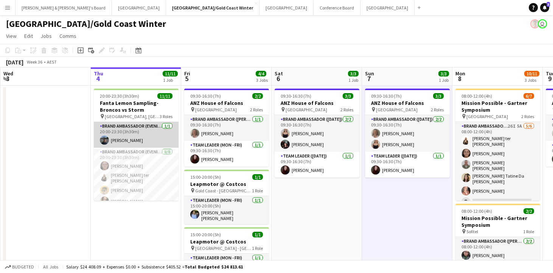
click at [156, 140] on app-card-role "Brand Ambassador (Evening) [DATE] 20:00-23:30 (3h30m) [PERSON_NAME]" at bounding box center [136, 135] width 85 height 26
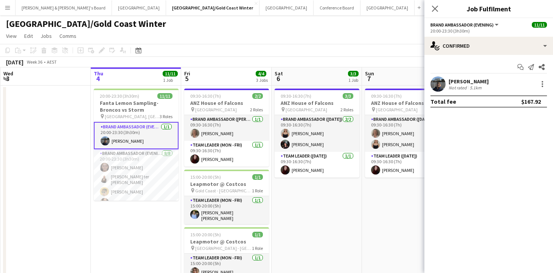
click at [470, 84] on div "[PERSON_NAME]" at bounding box center [468, 81] width 40 height 7
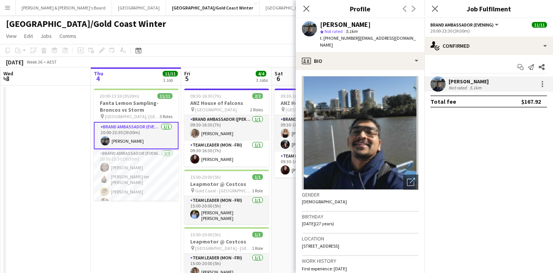
drag, startPoint x: 354, startPoint y: 39, endPoint x: 388, endPoint y: 42, distance: 33.8
click at [388, 42] on div "[PERSON_NAME] star Not rated 5.1km t. [PHONE_NUMBER] | [EMAIL_ADDRESS][DOMAIN_N…" at bounding box center [360, 35] width 129 height 34
copy span "[EMAIL_ADDRESS][DOMAIN_NAME]"
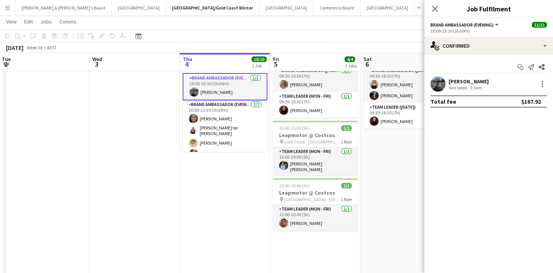
scroll to position [46, 0]
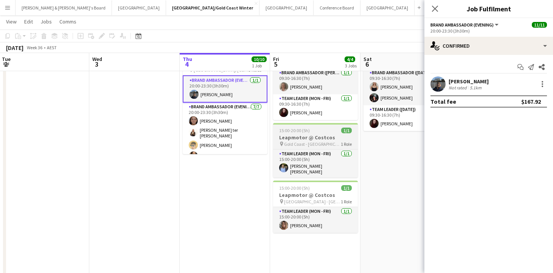
click at [307, 141] on span "Gold Coast - [GEOGRAPHIC_DATA]" at bounding box center [312, 144] width 57 height 6
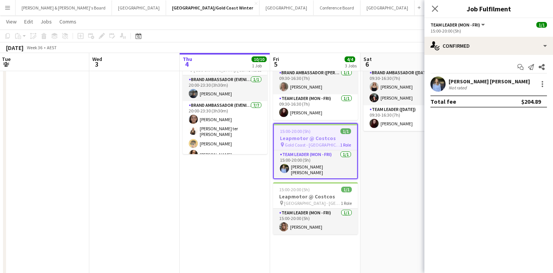
click at [307, 141] on h3 "Leapmotor @ Costcos" at bounding box center [315, 138] width 83 height 7
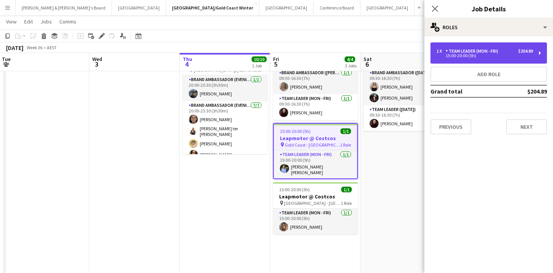
click at [455, 53] on div "Team Leader (Mon - Fri)" at bounding box center [473, 50] width 56 height 5
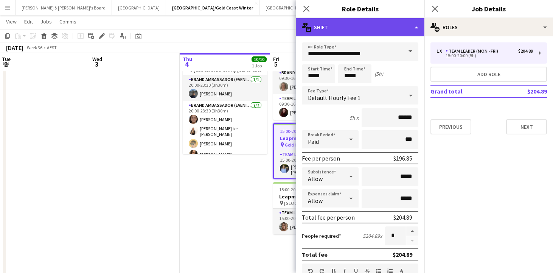
click at [417, 28] on div "multiple-actions-text Shift" at bounding box center [360, 27] width 129 height 18
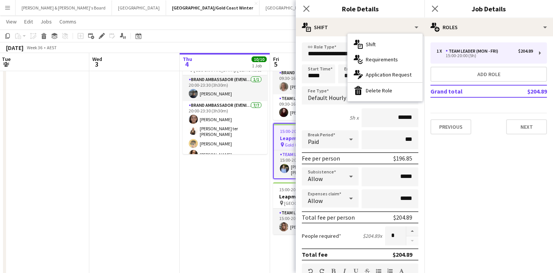
click at [144, 228] on app-date-cell at bounding box center [134, 181] width 90 height 285
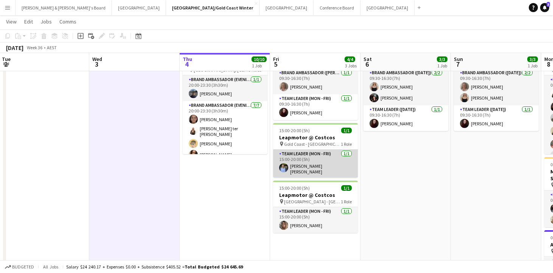
click at [306, 171] on app-card-role "Team Leader (Mon - Fri) [DATE] 15:00-20:00 (5h) [PERSON_NAME] [PERSON_NAME]" at bounding box center [315, 163] width 85 height 28
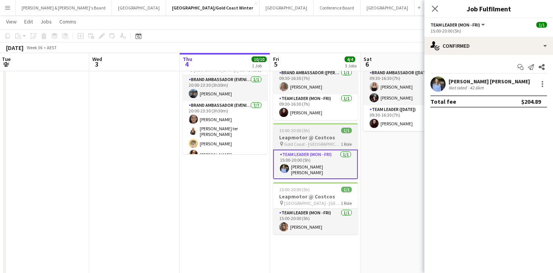
click at [305, 135] on h3 "Leapmotor @ Costcos" at bounding box center [315, 137] width 85 height 7
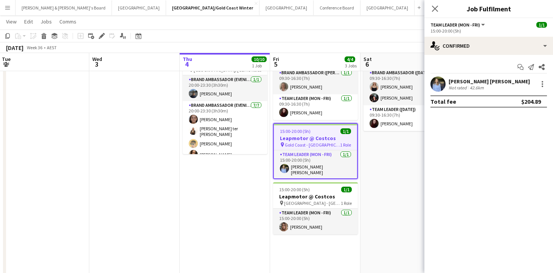
click at [323, 134] on app-job-card "15:00-20:00 (5h) 1/1 Leapmotor @ Costcos pin Gold Coast - QLD 1 Role Team Leade…" at bounding box center [315, 151] width 85 height 56
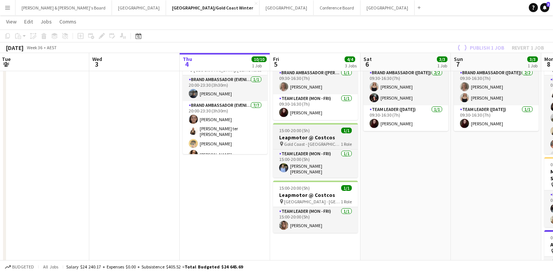
click at [323, 134] on h3 "Leapmotor @ Costcos" at bounding box center [315, 137] width 85 height 7
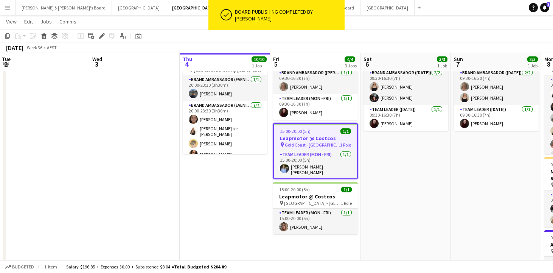
click at [323, 134] on app-job-card "15:00-20:00 (5h) 1/1 Leapmotor @ Costcos pin Gold Coast - QLD 1 Role Team Leade…" at bounding box center [315, 151] width 85 height 56
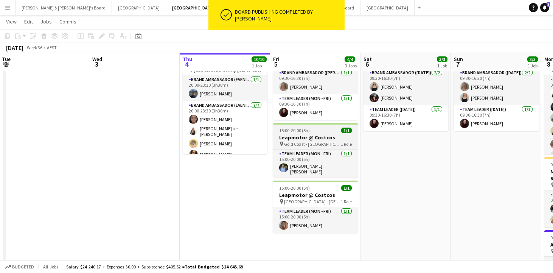
click at [323, 134] on h3 "Leapmotor @ Costcos" at bounding box center [315, 137] width 85 height 7
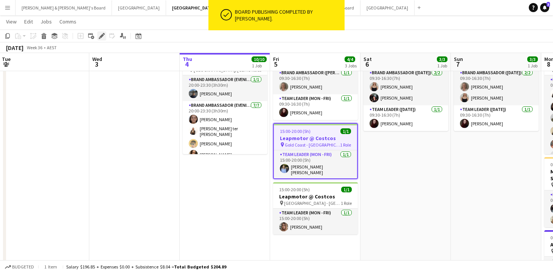
click at [100, 39] on icon at bounding box center [100, 38] width 2 height 2
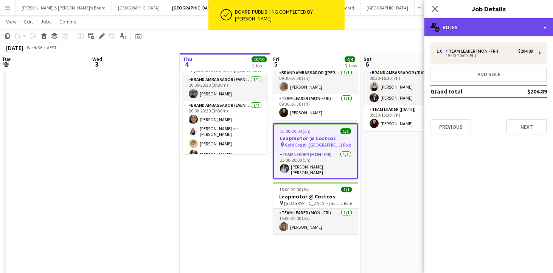
click at [466, 29] on div "multiple-users-add Roles" at bounding box center [488, 27] width 129 height 18
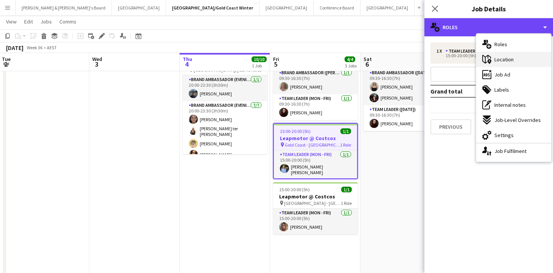
scroll to position [46, 0]
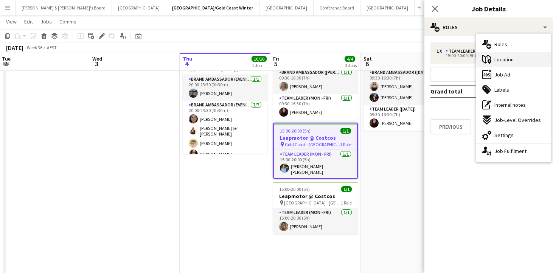
click at [511, 60] on span "Location" at bounding box center [503, 59] width 19 height 7
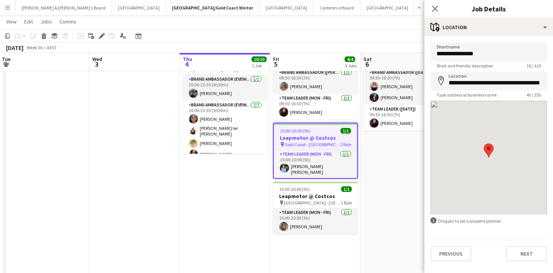
click at [183, 233] on app-date-cell "20:00-23:30 (3h30m) 10/10 Fanta Lemon Sampling-Broncos vs Storm pin [GEOGRAPHIC…" at bounding box center [225, 181] width 90 height 285
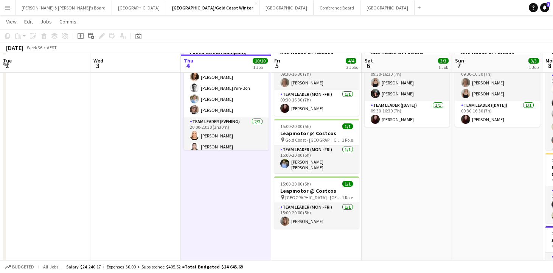
scroll to position [52, 0]
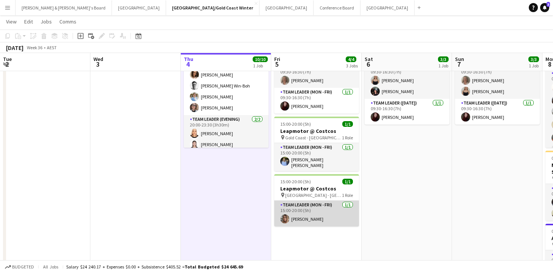
click at [312, 212] on app-card-role "Team Leader (Mon - Fri) [DATE] 15:00-20:00 (5h) [PERSON_NAME]" at bounding box center [316, 213] width 85 height 26
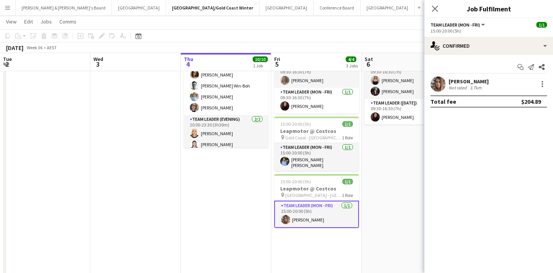
click at [465, 90] on div "Not rated" at bounding box center [458, 88] width 20 height 6
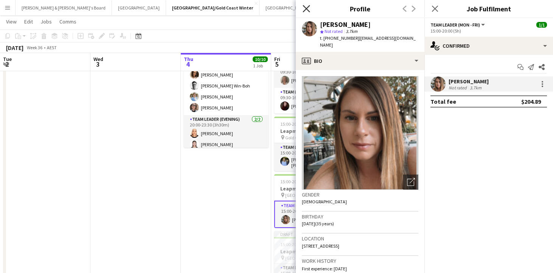
click at [306, 9] on icon at bounding box center [305, 8] width 7 height 7
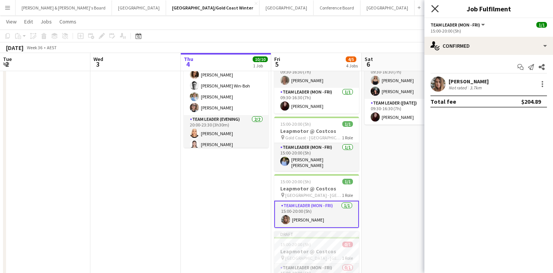
click at [434, 8] on icon at bounding box center [434, 8] width 7 height 7
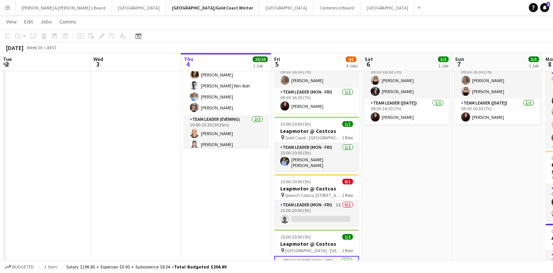
click at [425, 189] on app-date-cell "09:30-16:30 (7h) 3/3 ANZ House of Falcons pin Brisbane 2 Roles Brand Ambassador…" at bounding box center [406, 175] width 90 height 285
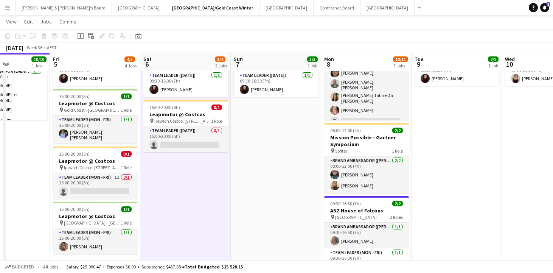
scroll to position [0, 309]
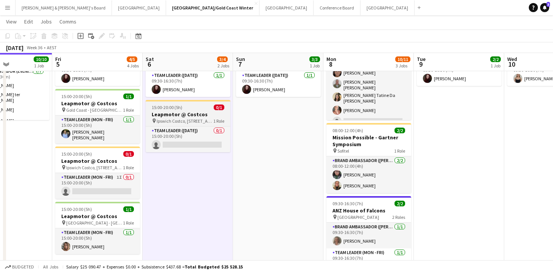
click at [189, 114] on h3 "Leapmotor @ Costcos" at bounding box center [188, 114] width 85 height 7
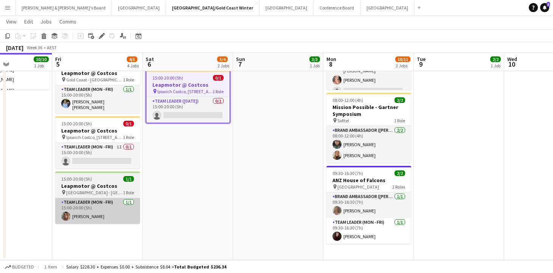
scroll to position [110, 0]
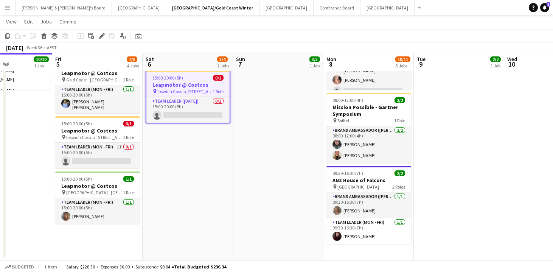
click at [97, 235] on app-date-cell "09:30-16:30 (7h) 2/2 ANZ House of Falcons pin Brisbane 2 Roles Brand Ambassador…" at bounding box center [97, 117] width 90 height 285
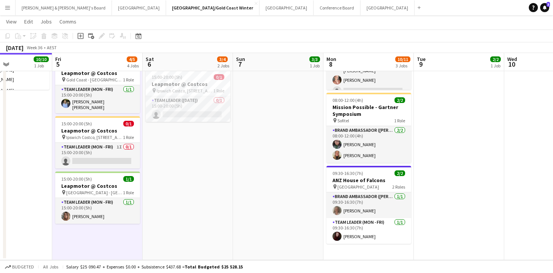
click at [217, 174] on app-date-cell "09:30-16:30 (7h) 3/3 ANZ House of Falcons pin Brisbane 2 Roles Brand Ambassador…" at bounding box center [188, 117] width 90 height 285
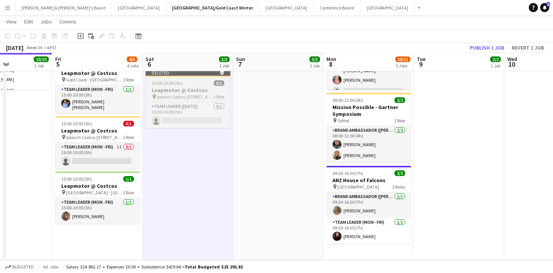
click at [197, 82] on div "15:00-20:00 (5h) 0/1" at bounding box center [188, 83] width 85 height 6
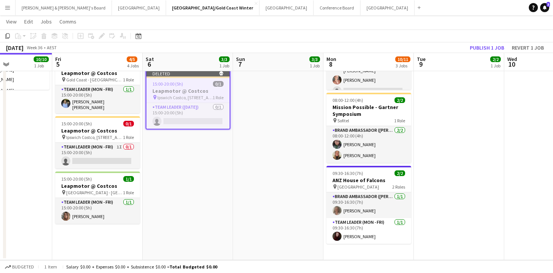
click at [263, 126] on app-date-cell "09:30-16:30 (7h) 3/3 ANZ House of Falcons pin Brisbane 2 Roles Brand Ambassador…" at bounding box center [278, 117] width 90 height 285
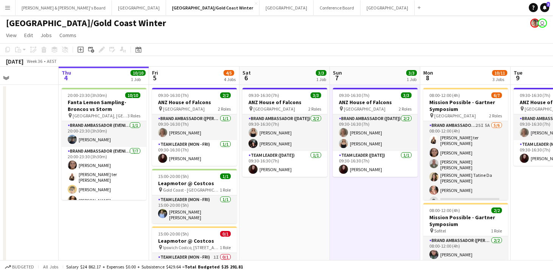
scroll to position [0, 212]
